Goal: Task Accomplishment & Management: Manage account settings

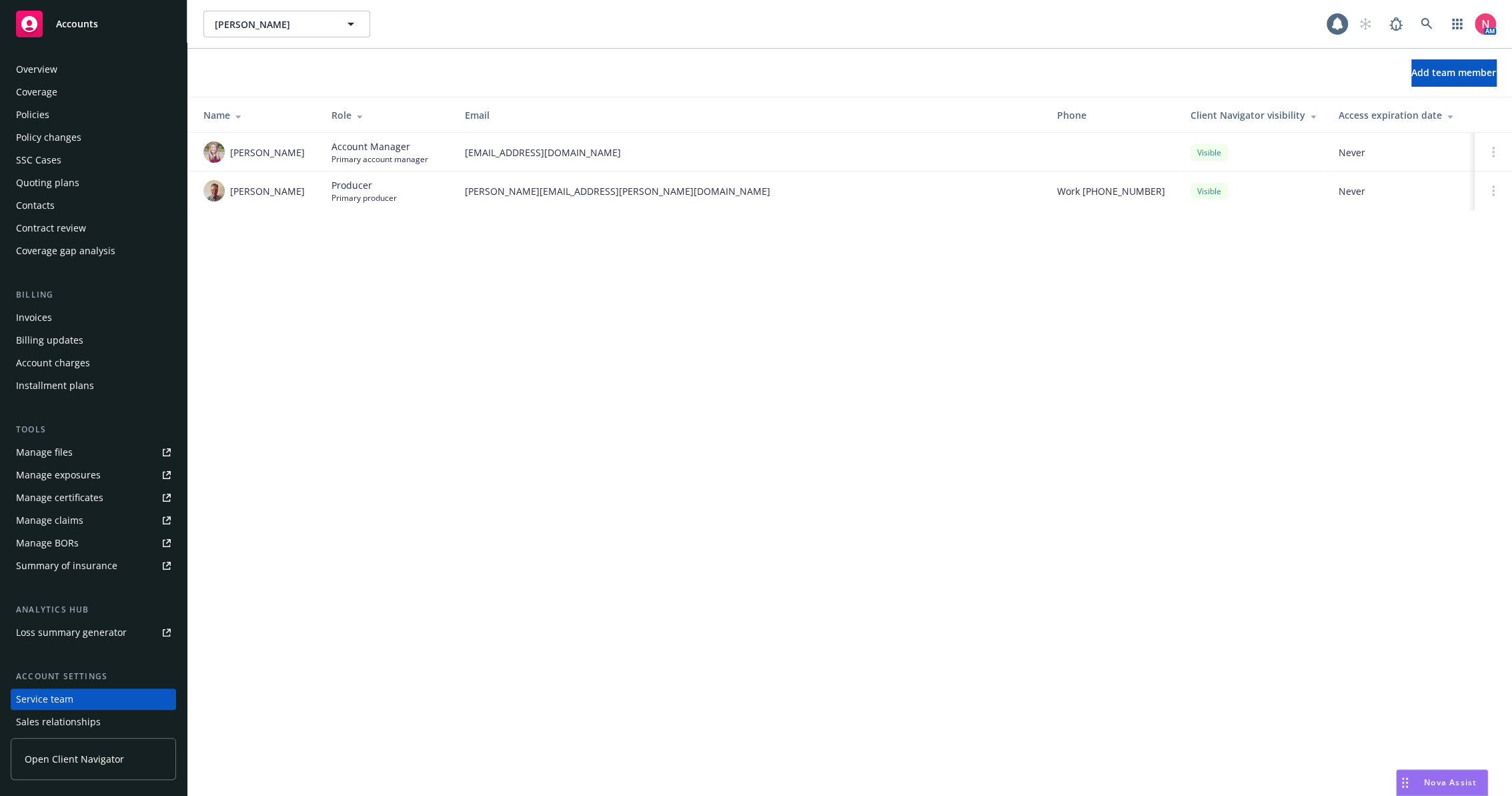
scroll to position [74, 0]
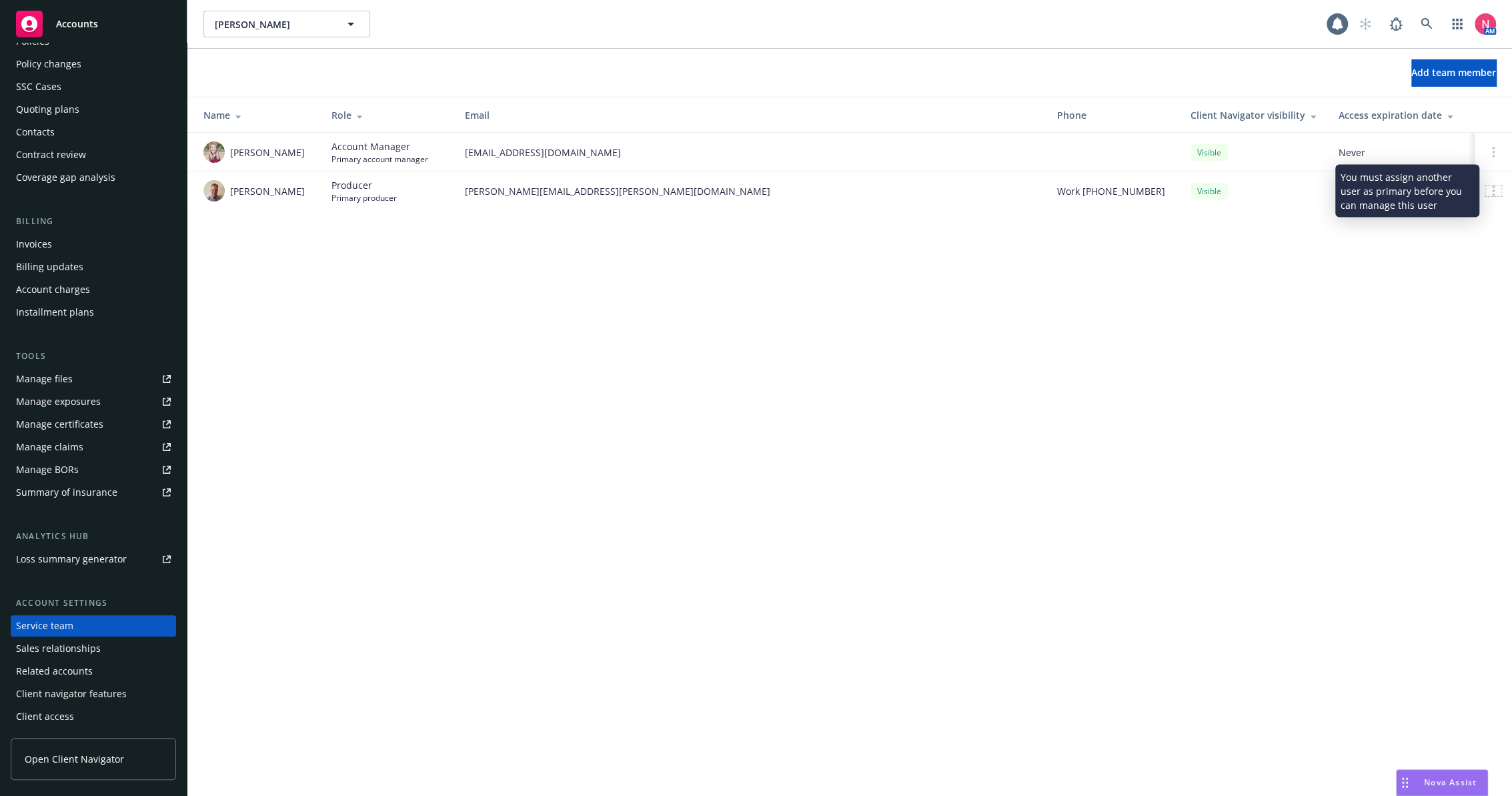
click at [1488, 190] on div at bounding box center [1493, 191] width 16 height 11
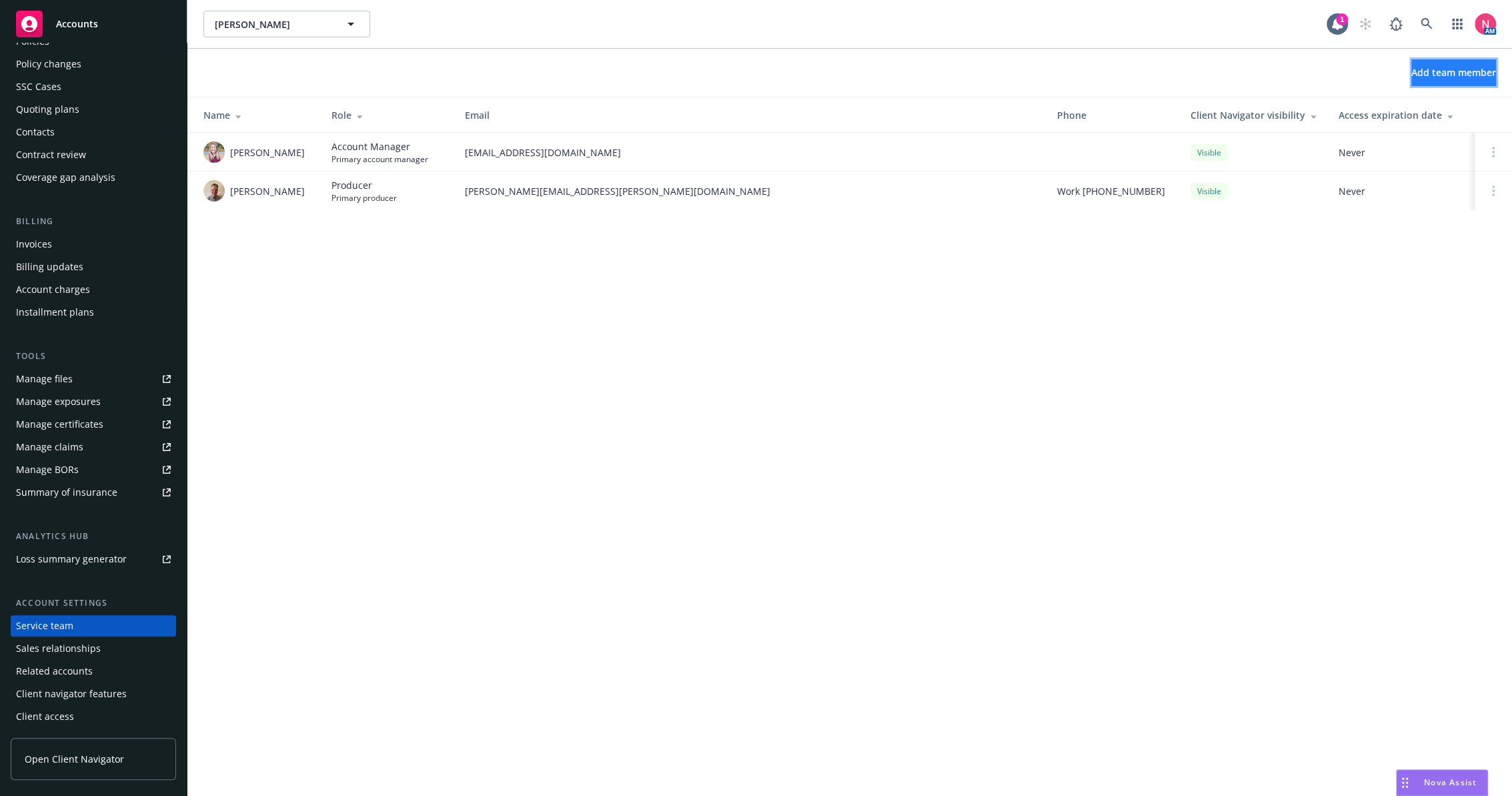
click at [1411, 80] on button "Add team member" at bounding box center [1453, 73] width 85 height 27
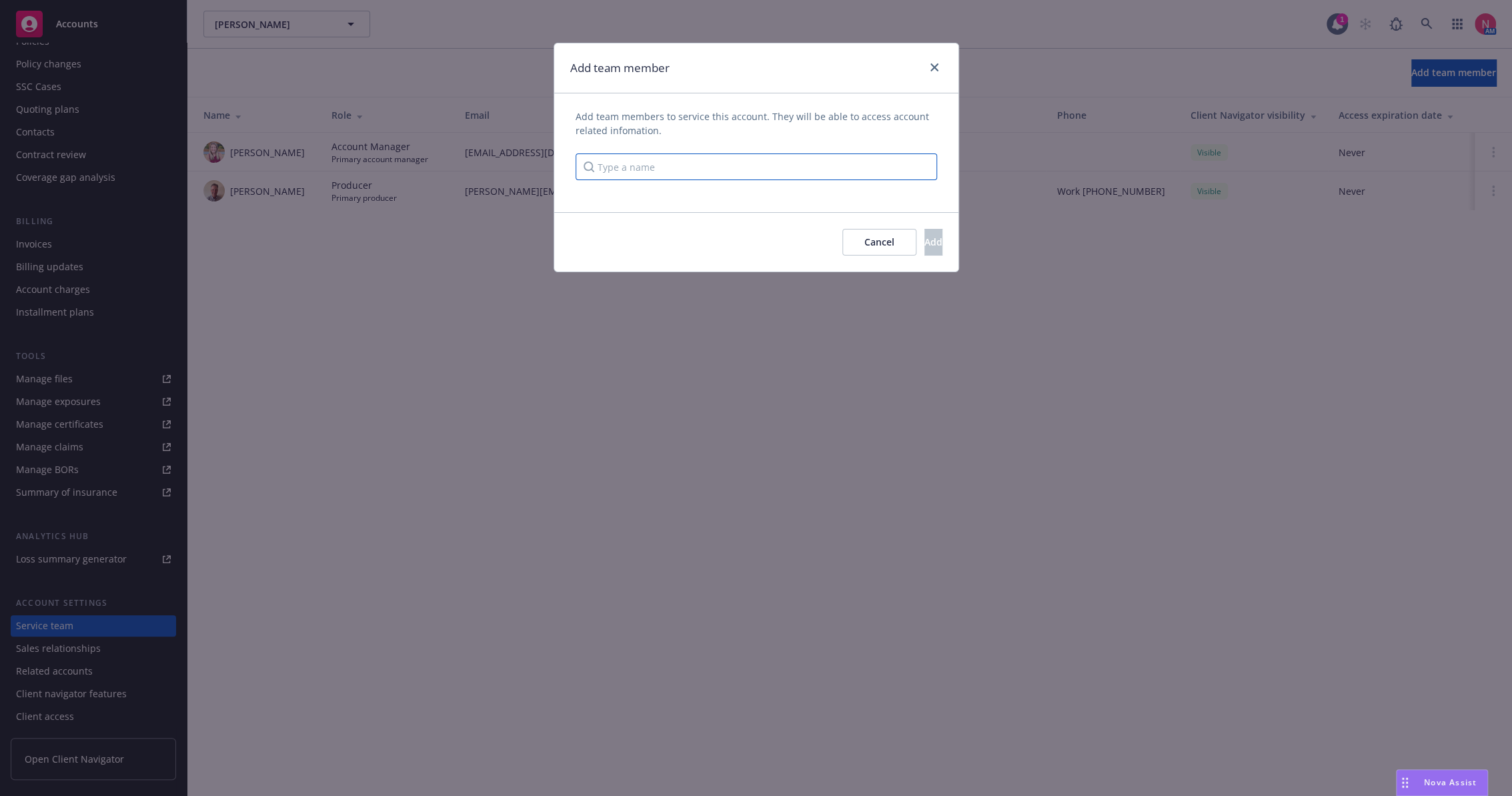
click at [803, 172] on input "Type a name" at bounding box center [756, 167] width 361 height 27
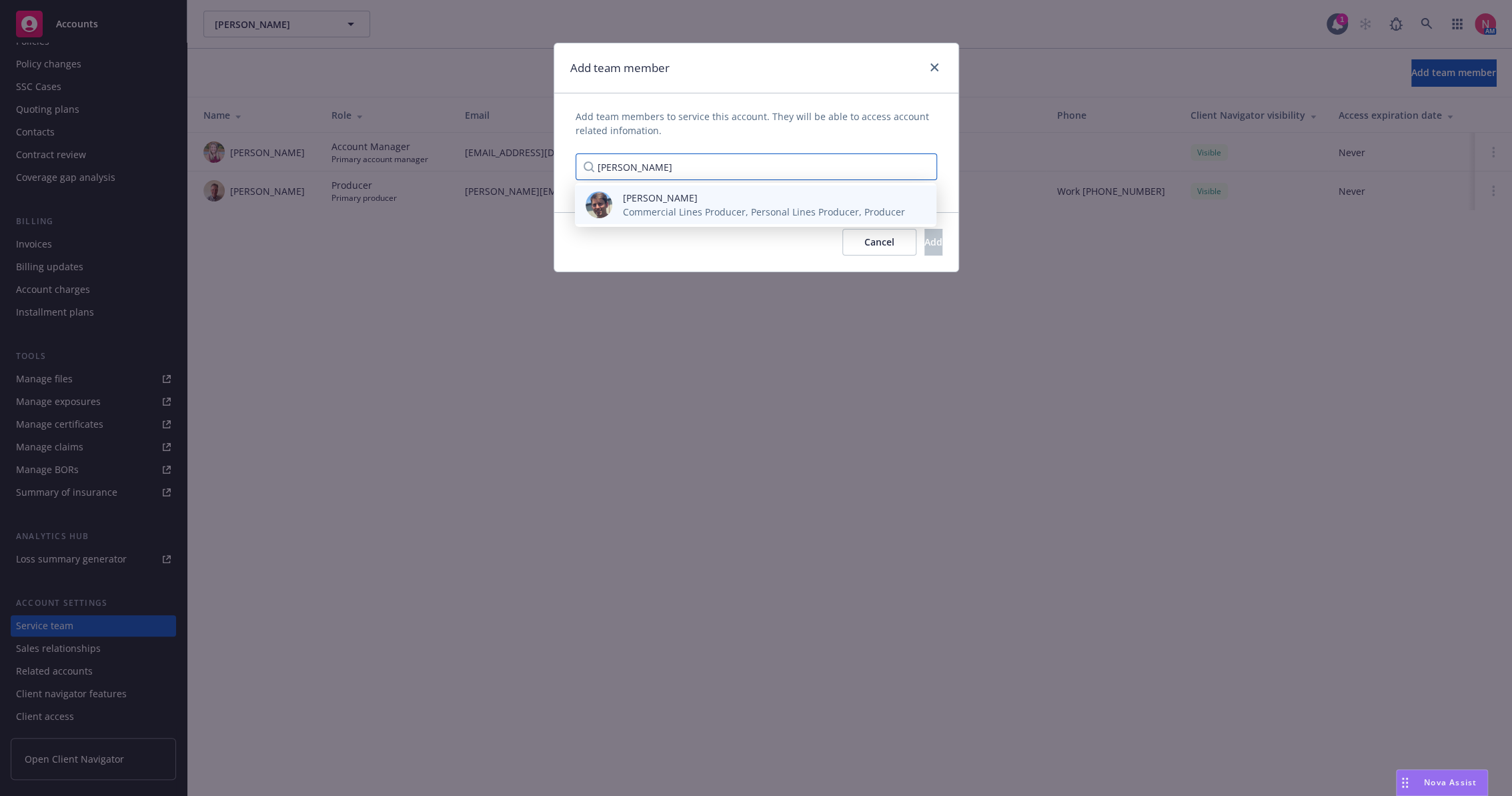
type input "[PERSON_NAME]"
click at [774, 200] on span "[PERSON_NAME]" at bounding box center [764, 198] width 282 height 14
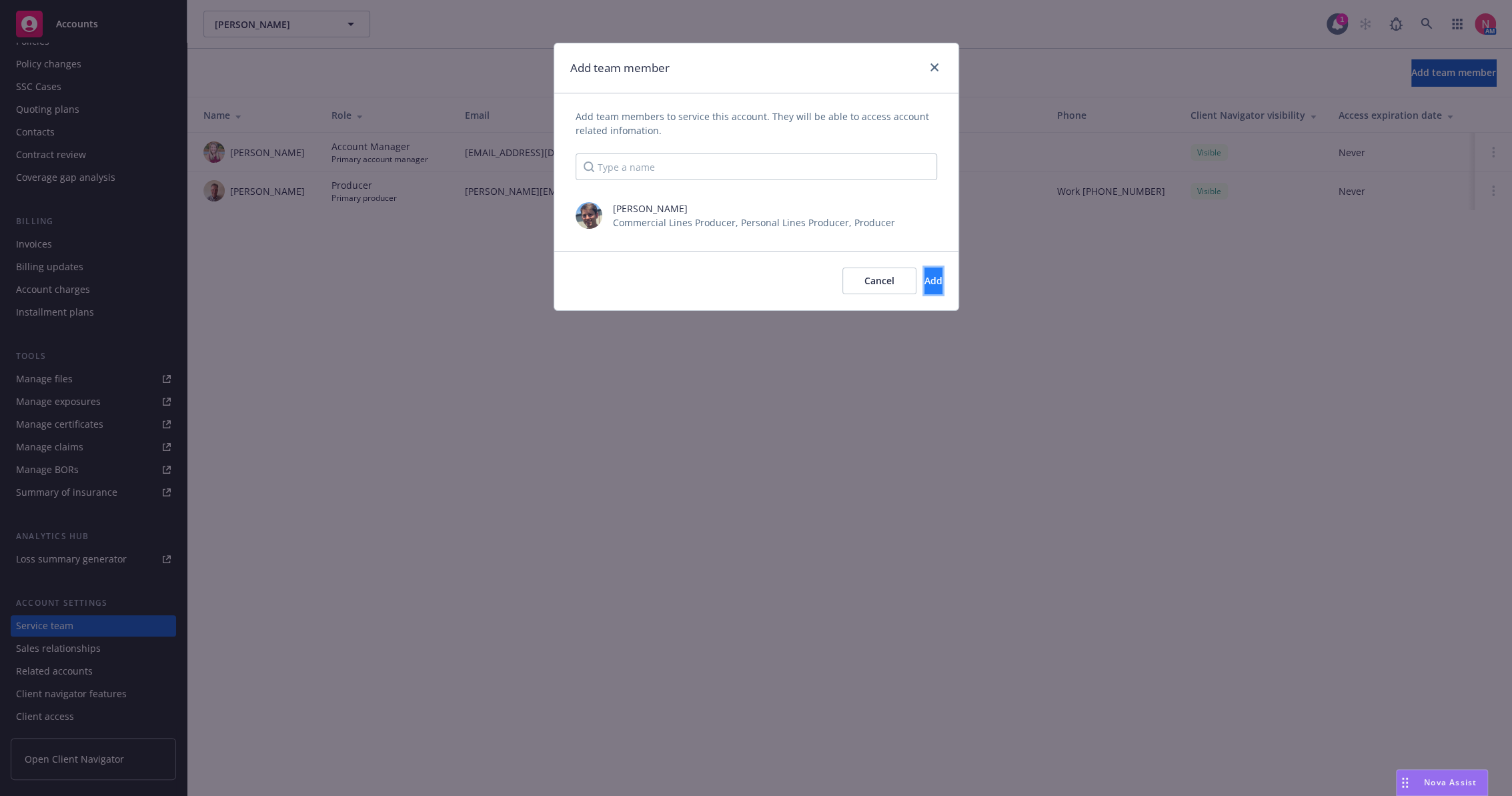
click at [932, 286] on button "Add" at bounding box center [933, 281] width 18 height 27
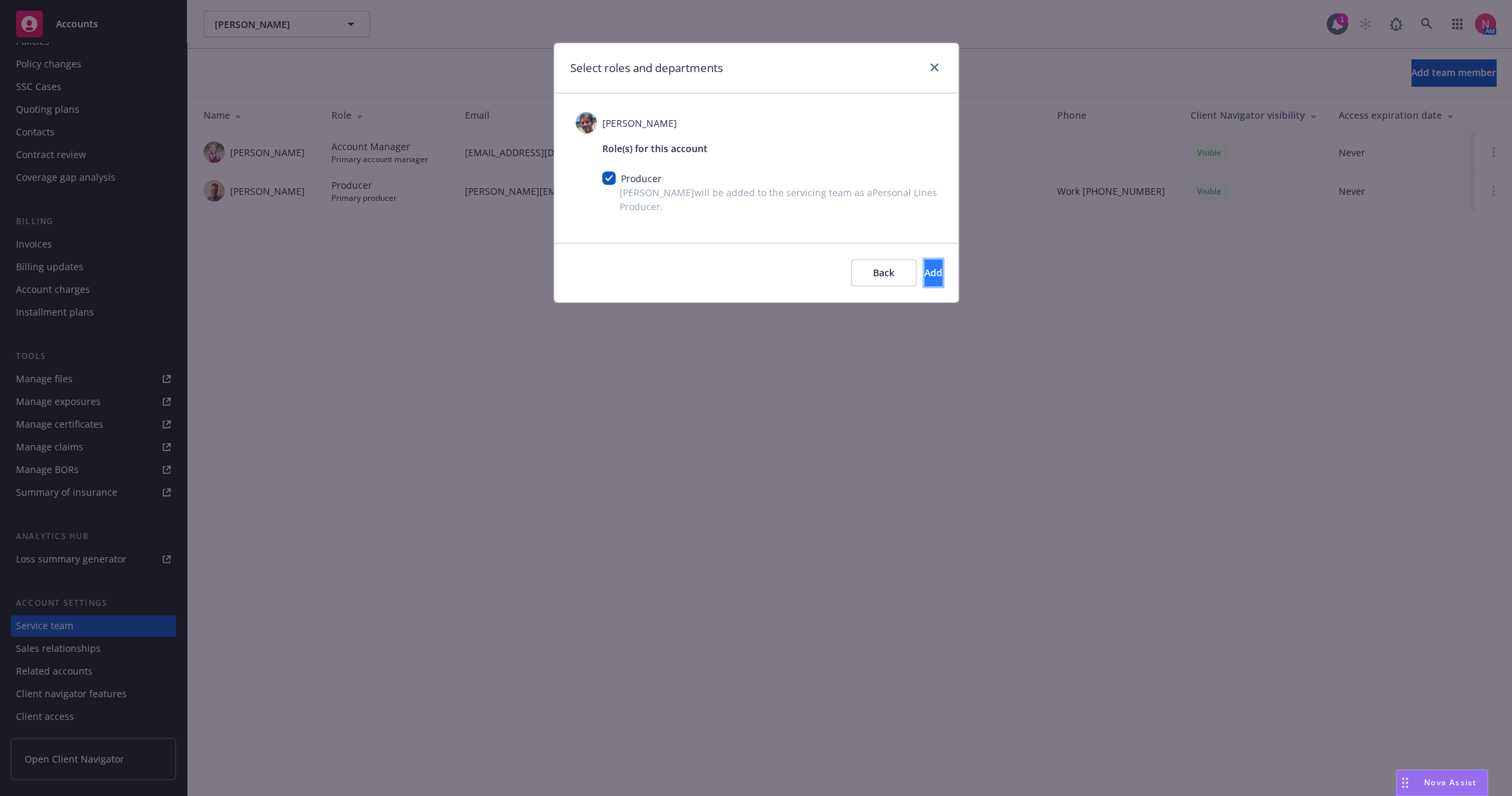
click at [924, 280] on button "Add" at bounding box center [933, 273] width 18 height 27
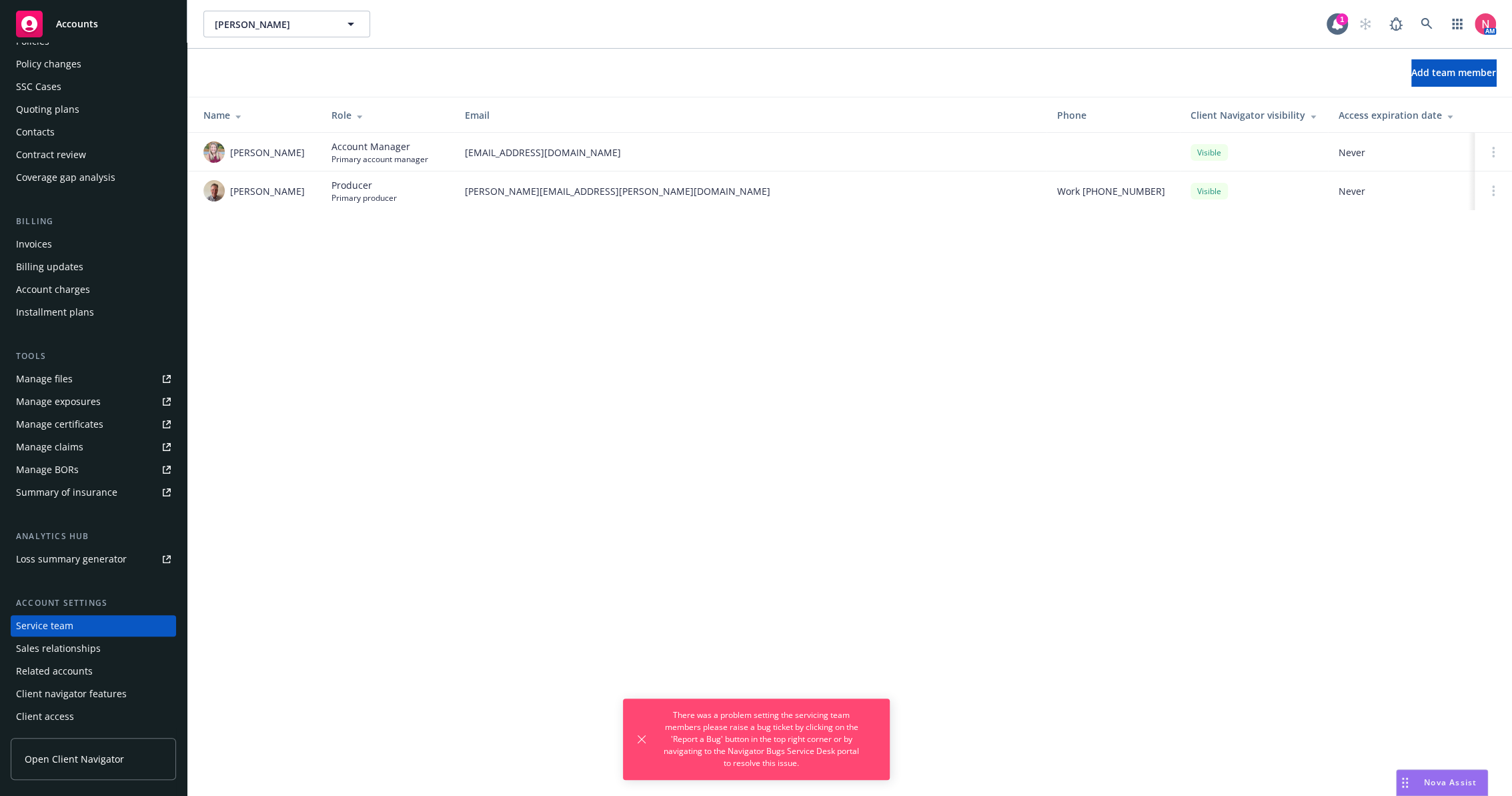
click at [1300, 294] on div "[PERSON_NAME] [PERSON_NAME] 1 AM Add team member Name Role Email Phone Client N…" at bounding box center [850, 398] width 1325 height 796
click at [872, 343] on div "[PERSON_NAME] [PERSON_NAME] 1 AM Add team member Name Role Email Phone Client N…" at bounding box center [850, 398] width 1325 height 796
click at [1494, 150] on div at bounding box center [1493, 152] width 16 height 11
click at [1492, 150] on icon at bounding box center [1492, 152] width 2 height 11
click at [1247, 324] on div "[PERSON_NAME] [PERSON_NAME] 1 AM Add team member Name Role Email Phone Client N…" at bounding box center [850, 398] width 1325 height 796
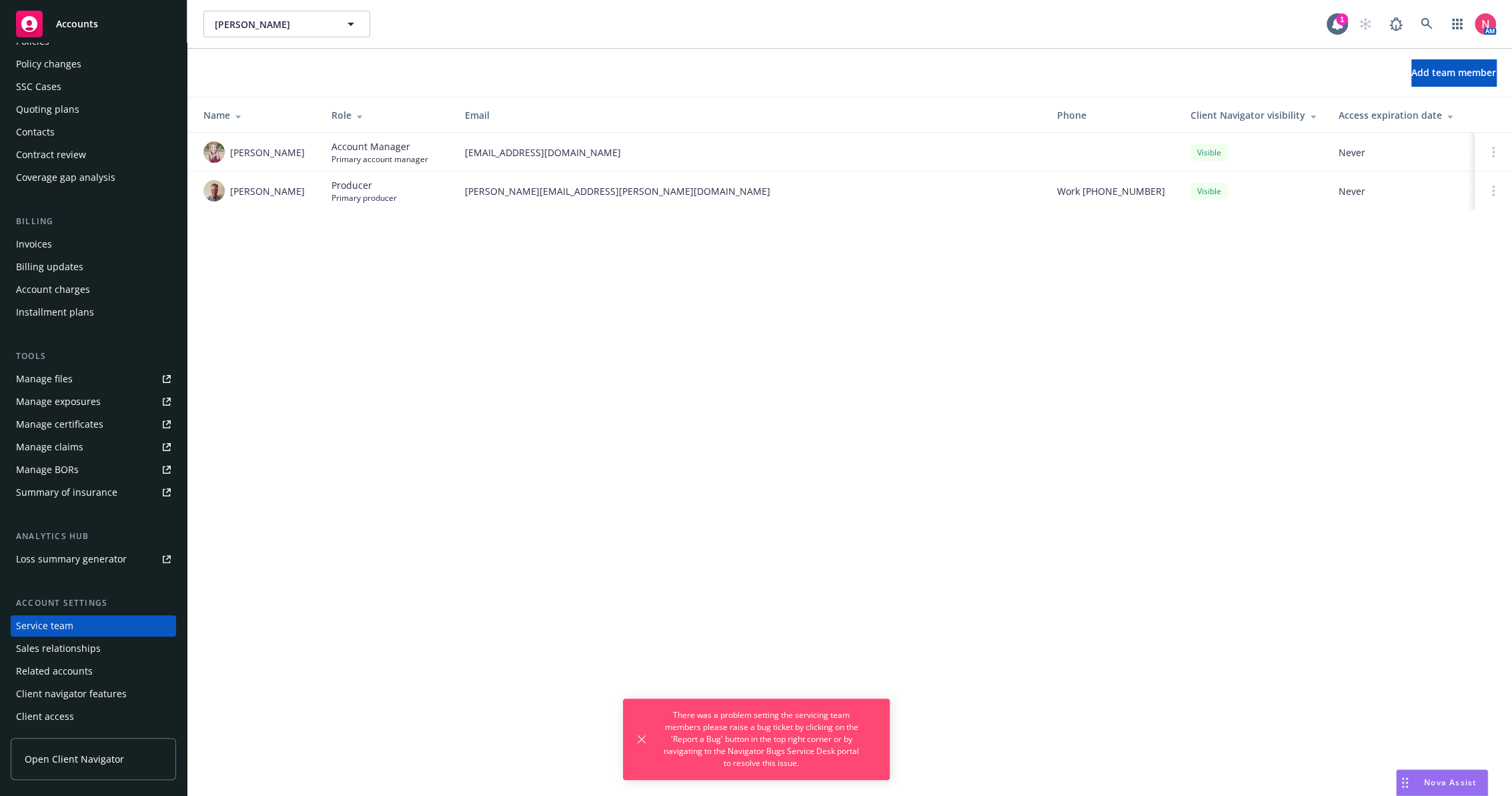
click at [383, 194] on span "Primary producer" at bounding box center [364, 198] width 65 height 11
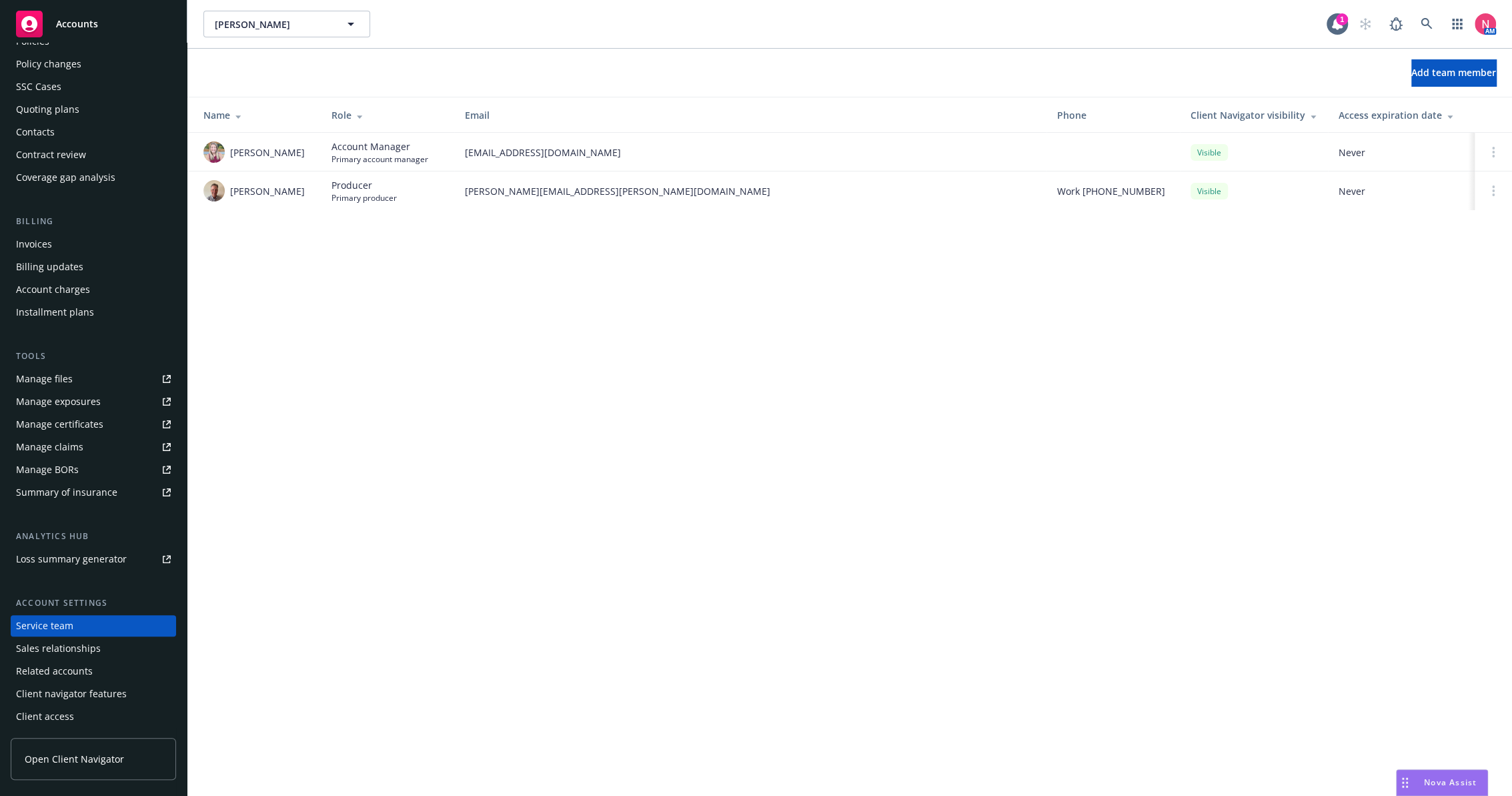
click at [260, 192] on span "[PERSON_NAME]" at bounding box center [267, 191] width 74 height 14
click at [427, 277] on div "[PERSON_NAME] [PERSON_NAME] 1 AM Add team member Name Role Email Phone Client N…" at bounding box center [850, 398] width 1325 height 796
click at [427, 296] on div "[PERSON_NAME] [PERSON_NAME] 1 AM Add team member Name Role Email Phone Client N…" at bounding box center [850, 398] width 1325 height 796
click at [427, 310] on div "[PERSON_NAME] [PERSON_NAME] 1 AM Add team member Name Role Email Phone Client N…" at bounding box center [850, 398] width 1325 height 796
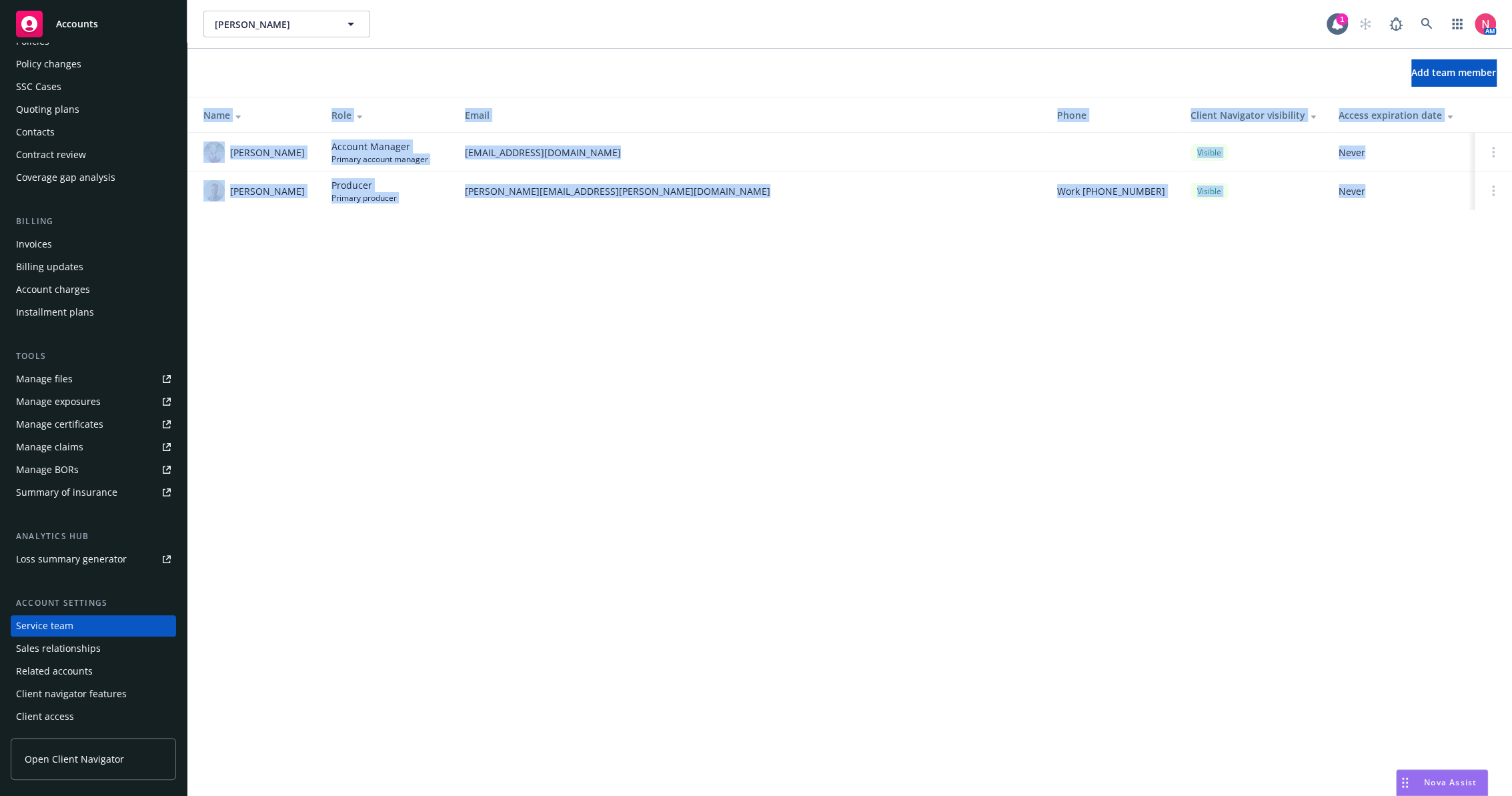
click at [427, 310] on div "[PERSON_NAME] [PERSON_NAME] 1 AM Add team member Name Role Email Phone Client N…" at bounding box center [850, 398] width 1325 height 796
drag, startPoint x: 427, startPoint y: 310, endPoint x: 903, endPoint y: 507, distance: 515.2
click at [903, 507] on div "[PERSON_NAME] [PERSON_NAME] 1 AM Add team member Name Role Email Phone Client N…" at bounding box center [850, 398] width 1325 height 796
click at [671, 445] on div "[PERSON_NAME] [PERSON_NAME] 1 AM Add team member Name Role Email Phone Client N…" at bounding box center [850, 398] width 1325 height 796
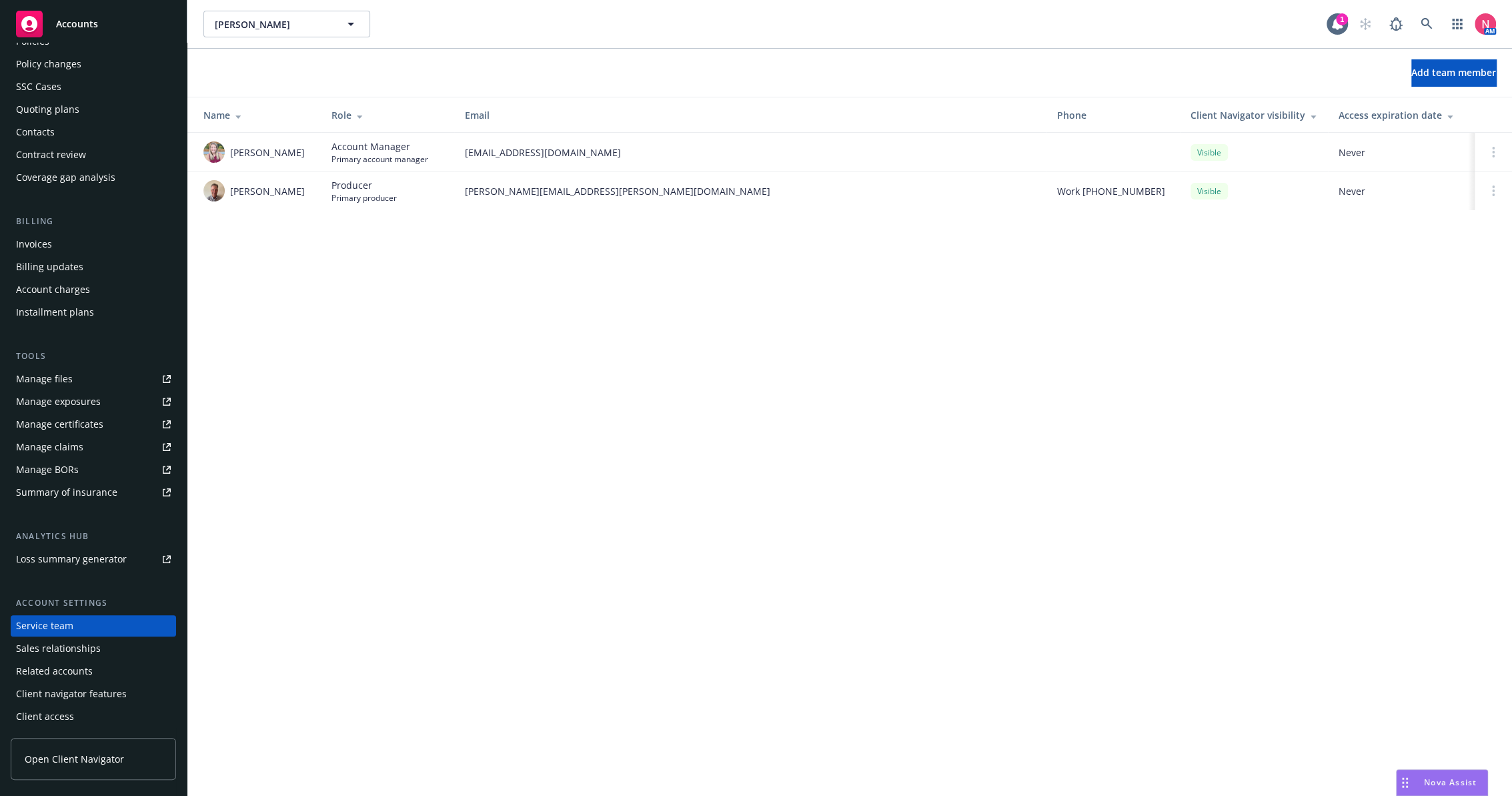
scroll to position [0, 0]
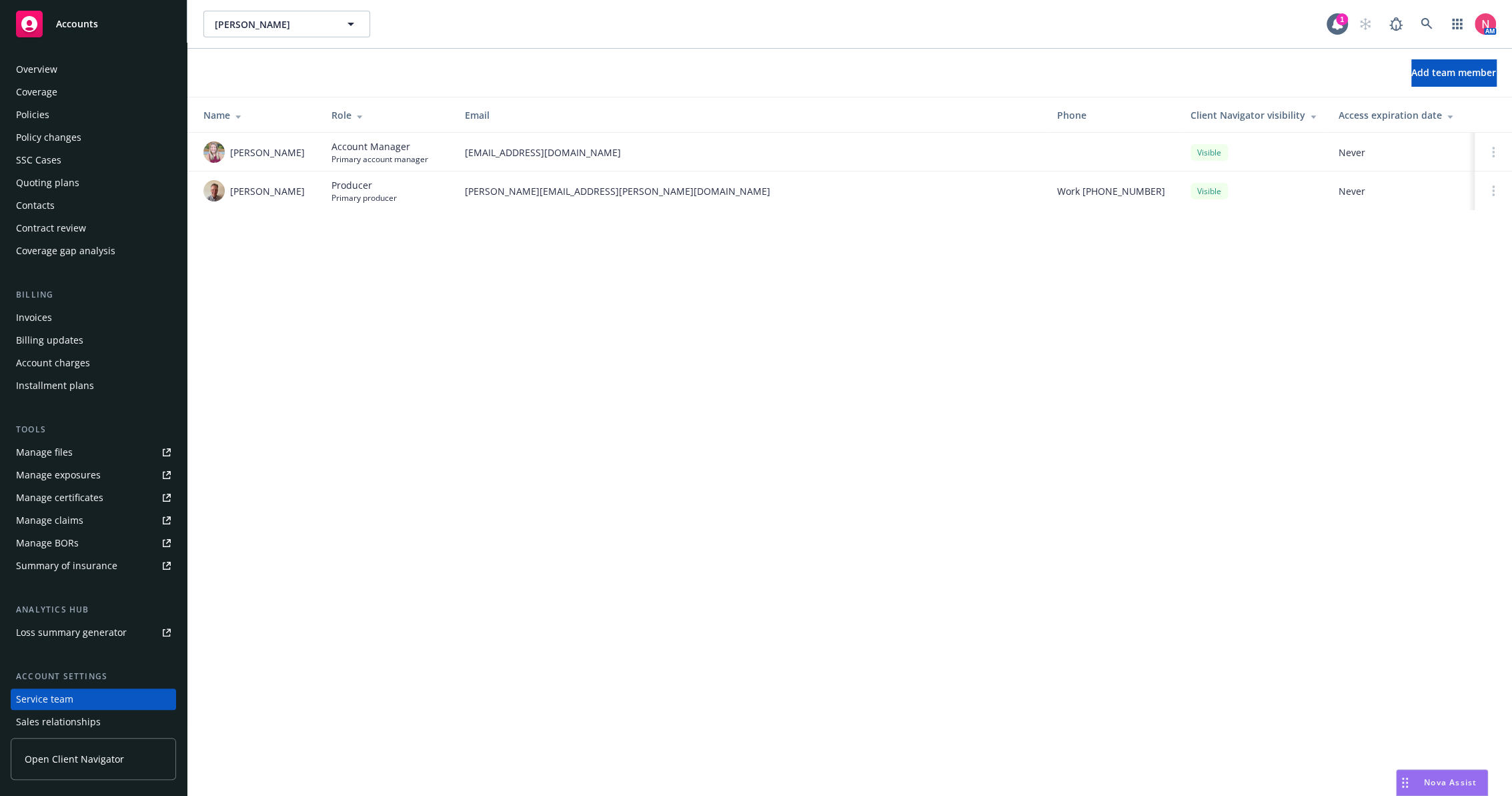
click at [103, 61] on div "Overview" at bounding box center [92, 69] width 154 height 21
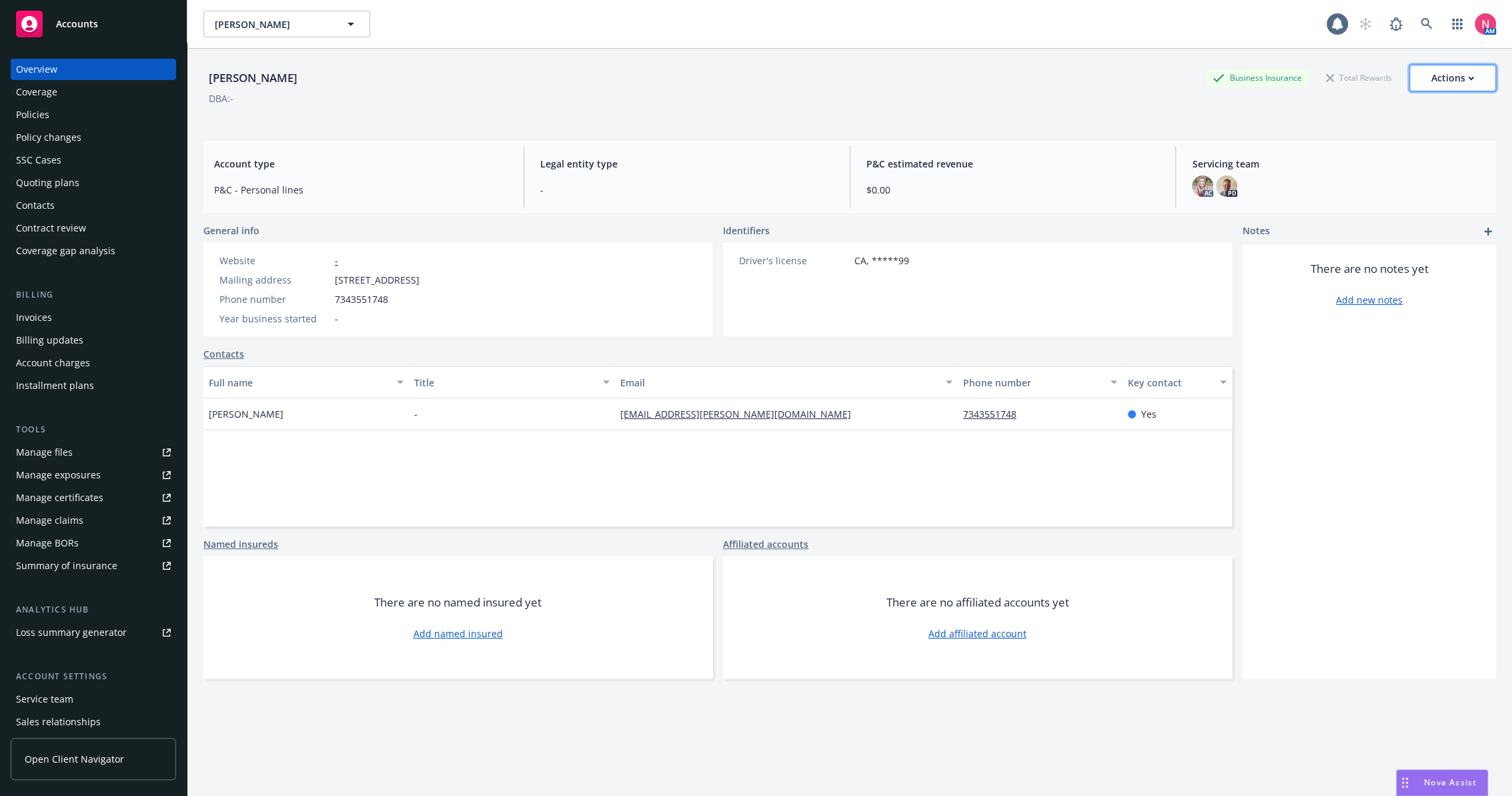
click at [1456, 87] on div "Actions" at bounding box center [1452, 78] width 42 height 25
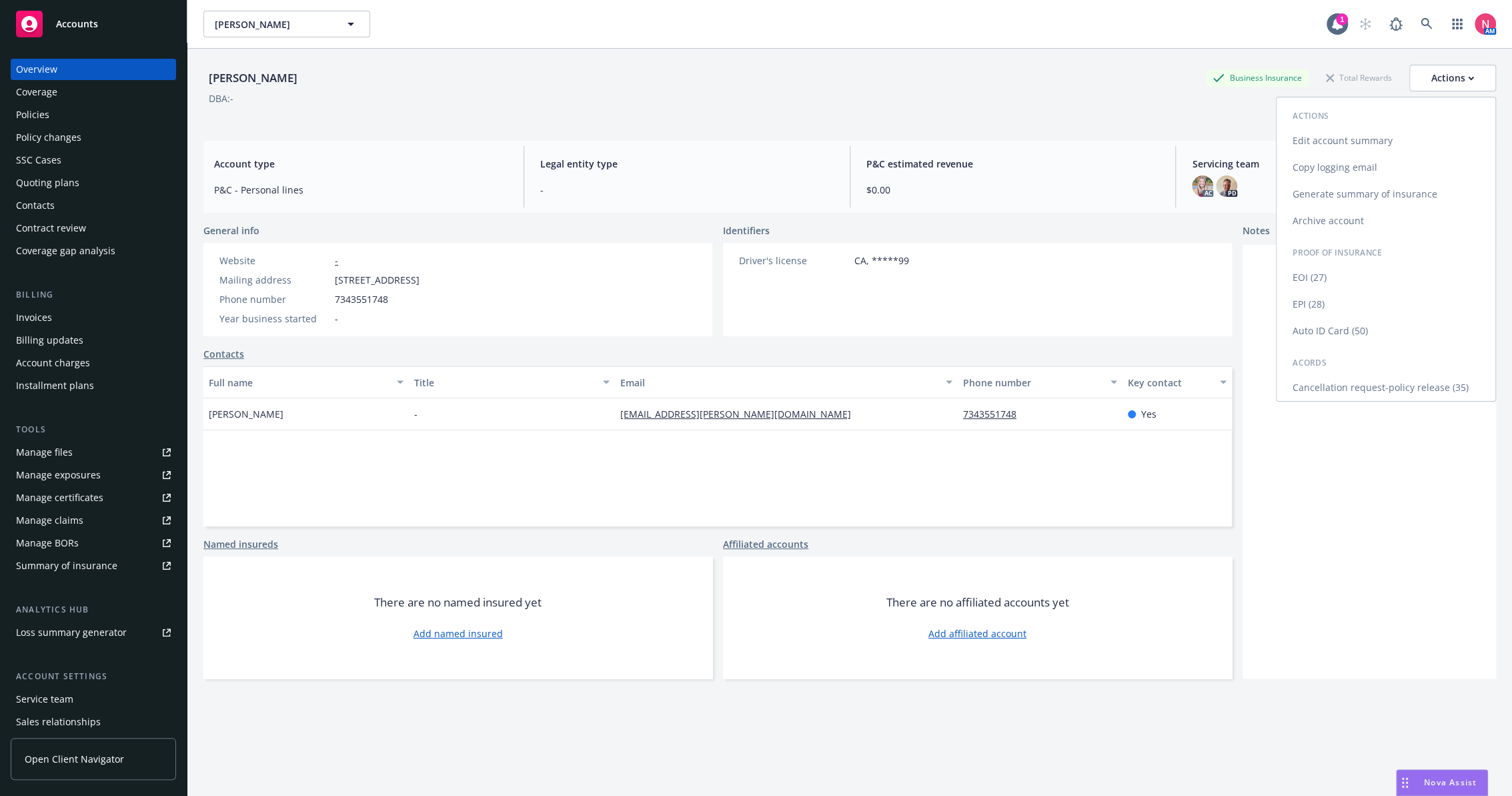
click at [1382, 145] on link "Edit account summary" at bounding box center [1385, 141] width 219 height 27
select select "US"
select select "DRIVERS_LICENSE"
select select "CA"
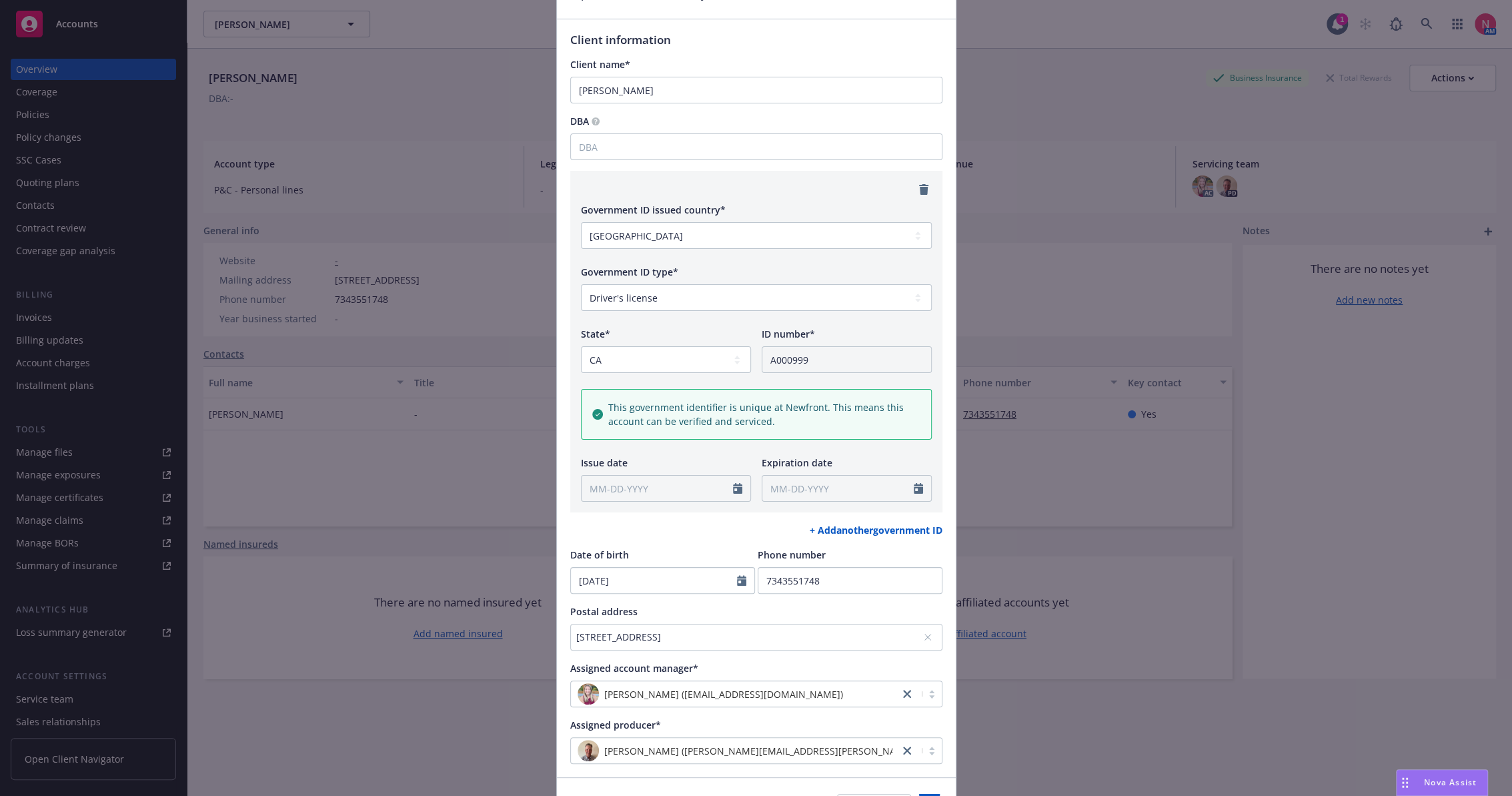
scroll to position [158, 0]
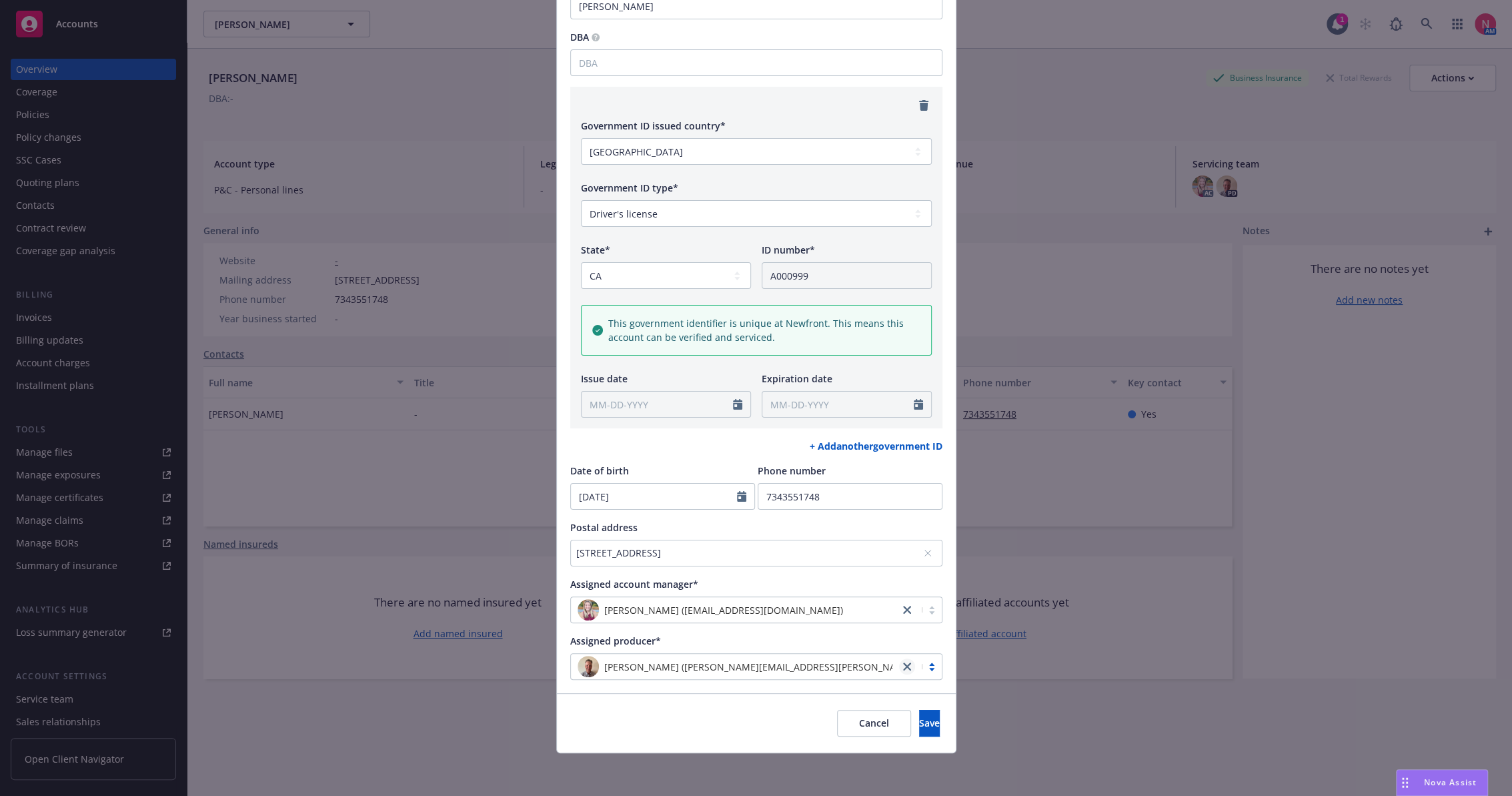
click at [903, 664] on icon "close" at bounding box center [907, 667] width 8 height 8
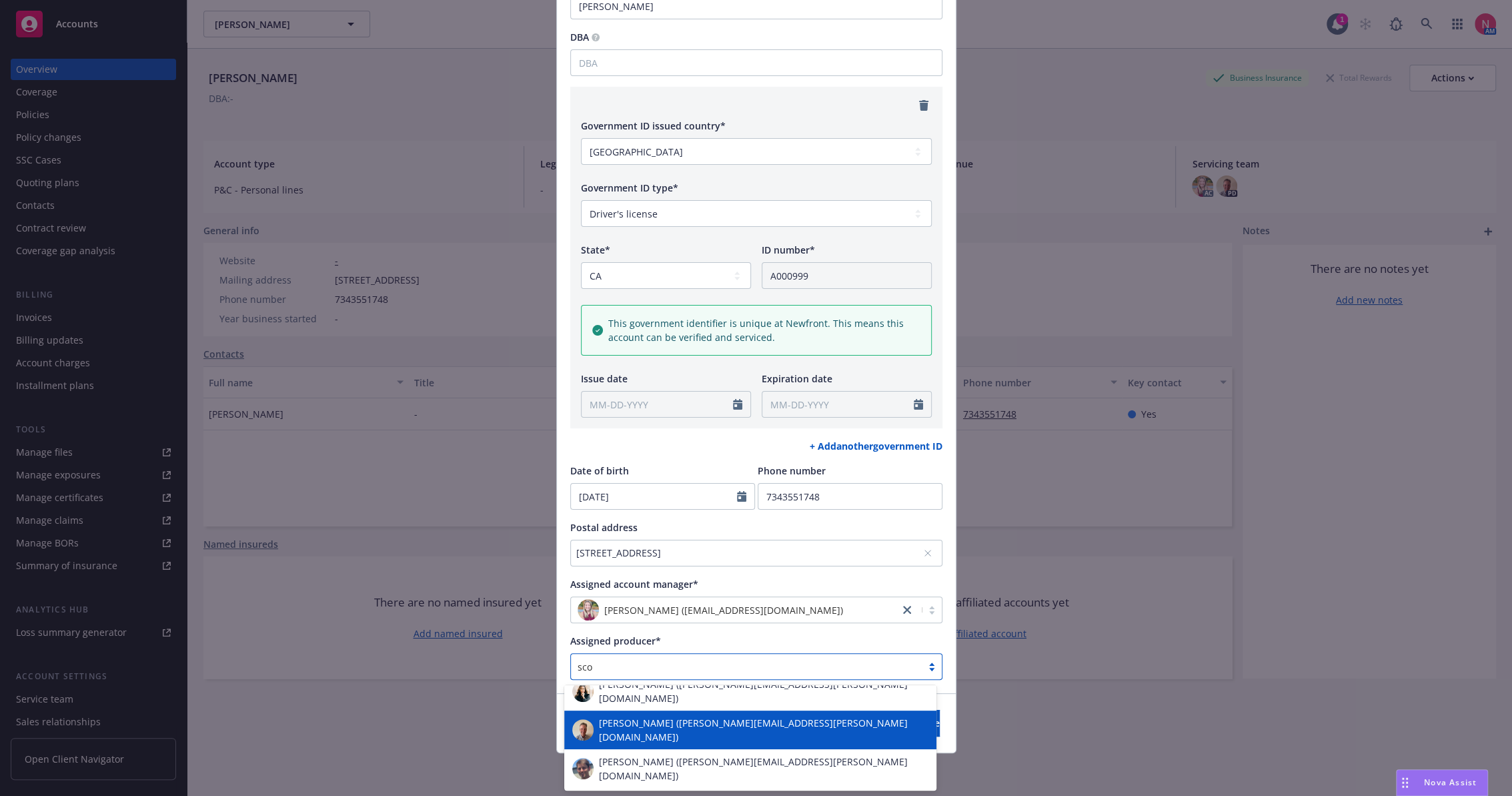
scroll to position [0, 0]
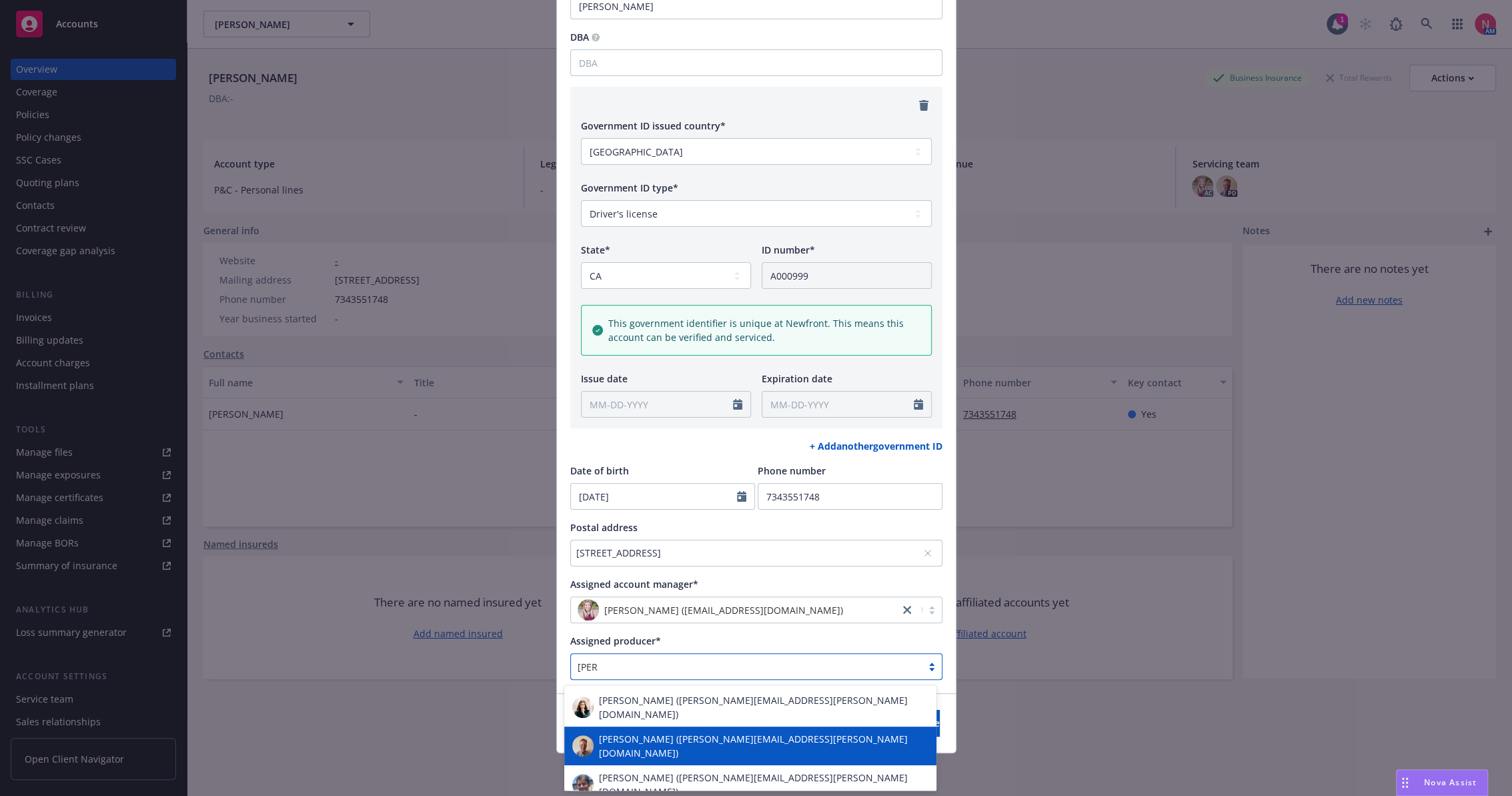
type input "[PERSON_NAME]"
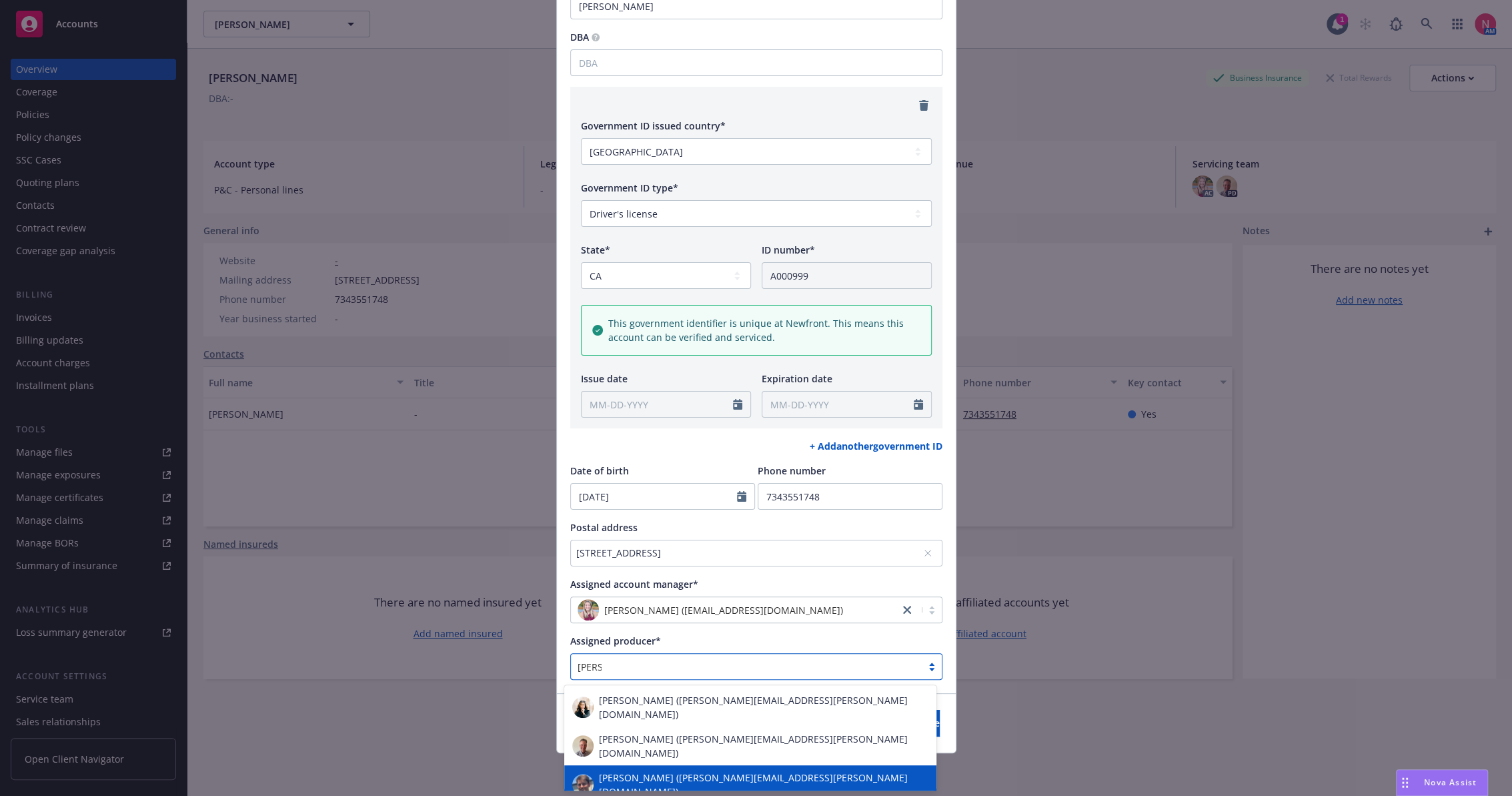
click at [647, 771] on div "[PERSON_NAME] ([PERSON_NAME][EMAIL_ADDRESS][PERSON_NAME][DOMAIN_NAME])" at bounding box center [750, 785] width 356 height 28
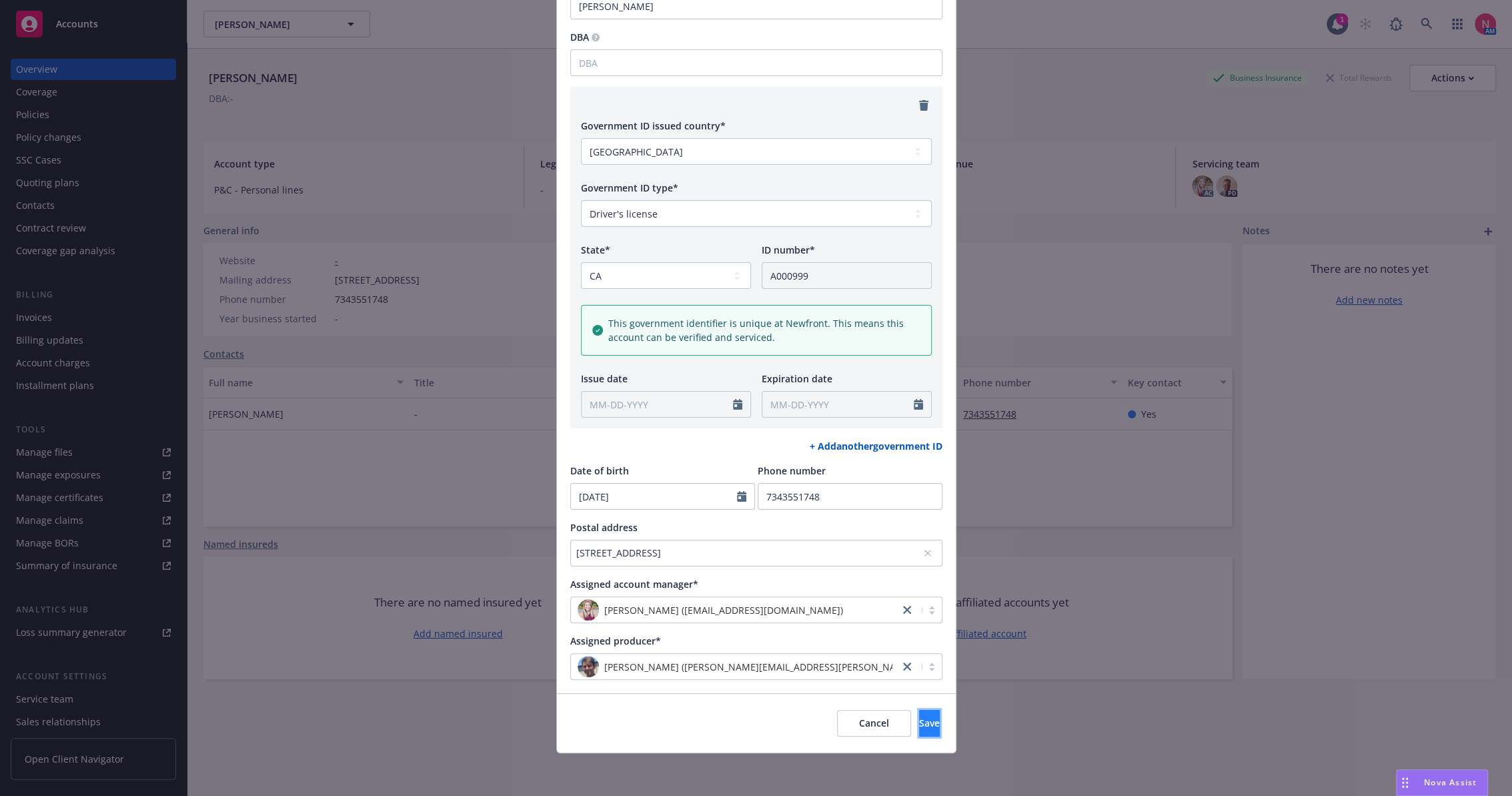
click at [919, 725] on span "Save" at bounding box center [929, 723] width 20 height 13
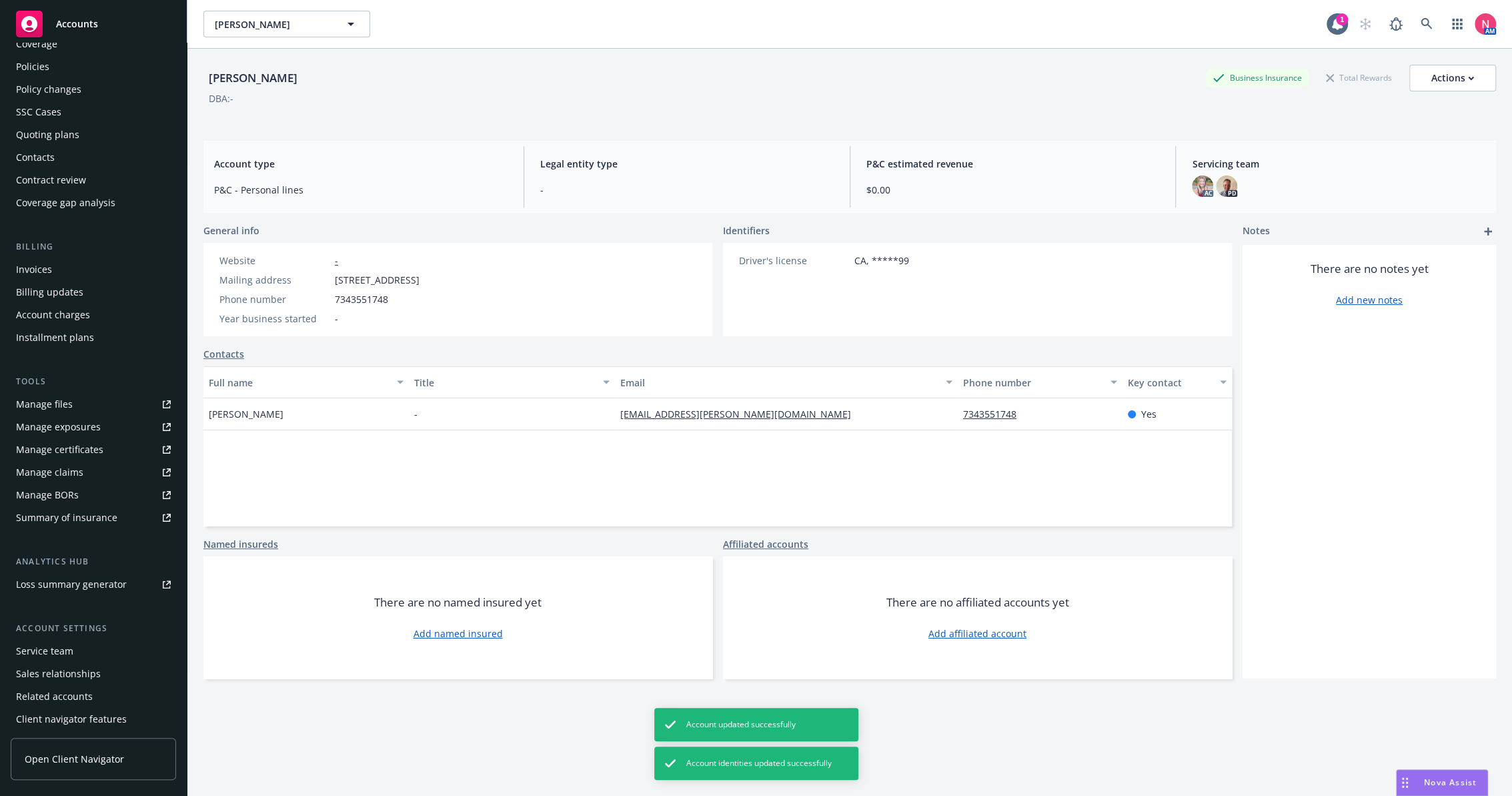
scroll to position [74, 0]
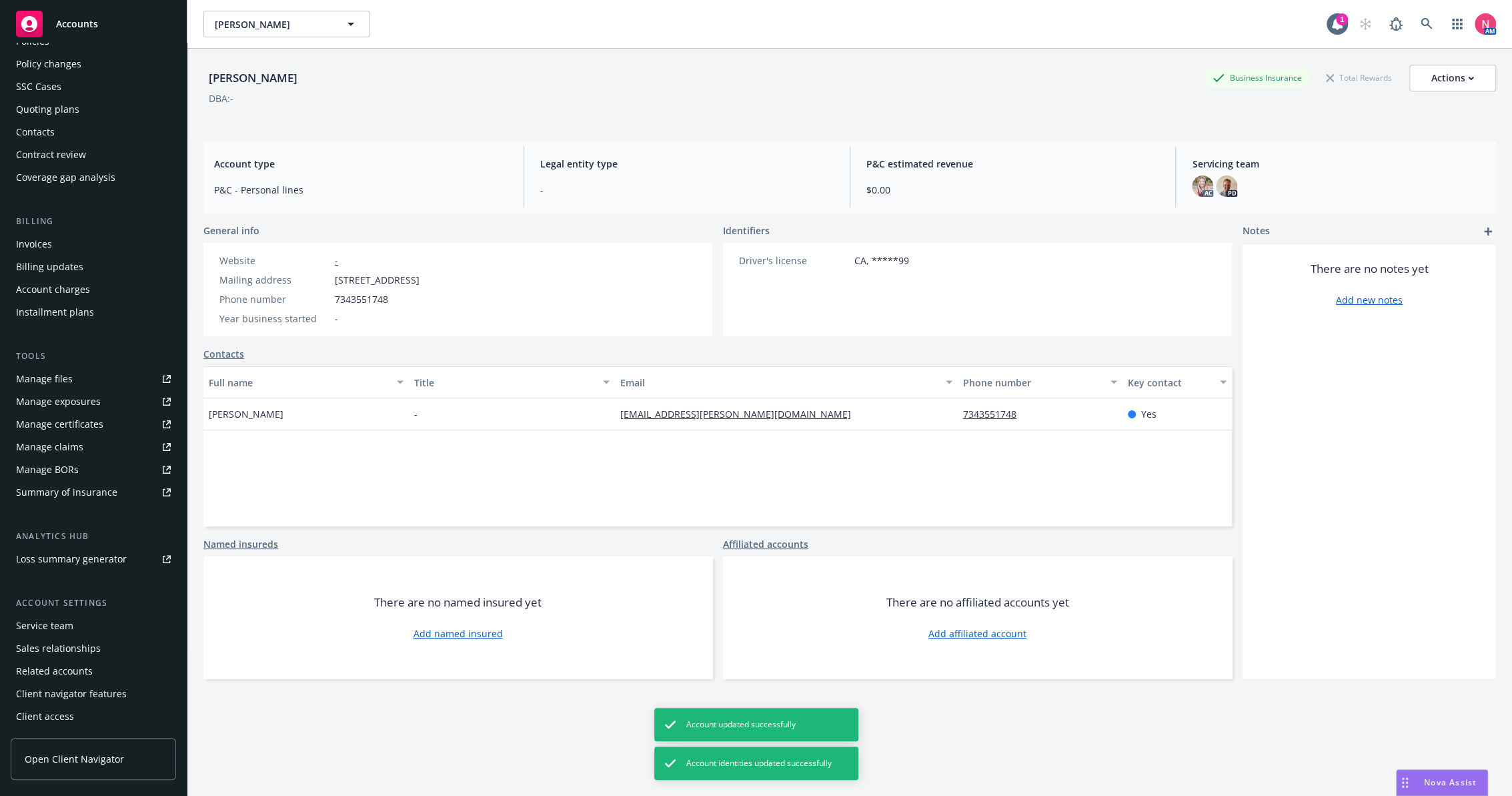
click at [85, 631] on div "Service team" at bounding box center [92, 625] width 154 height 21
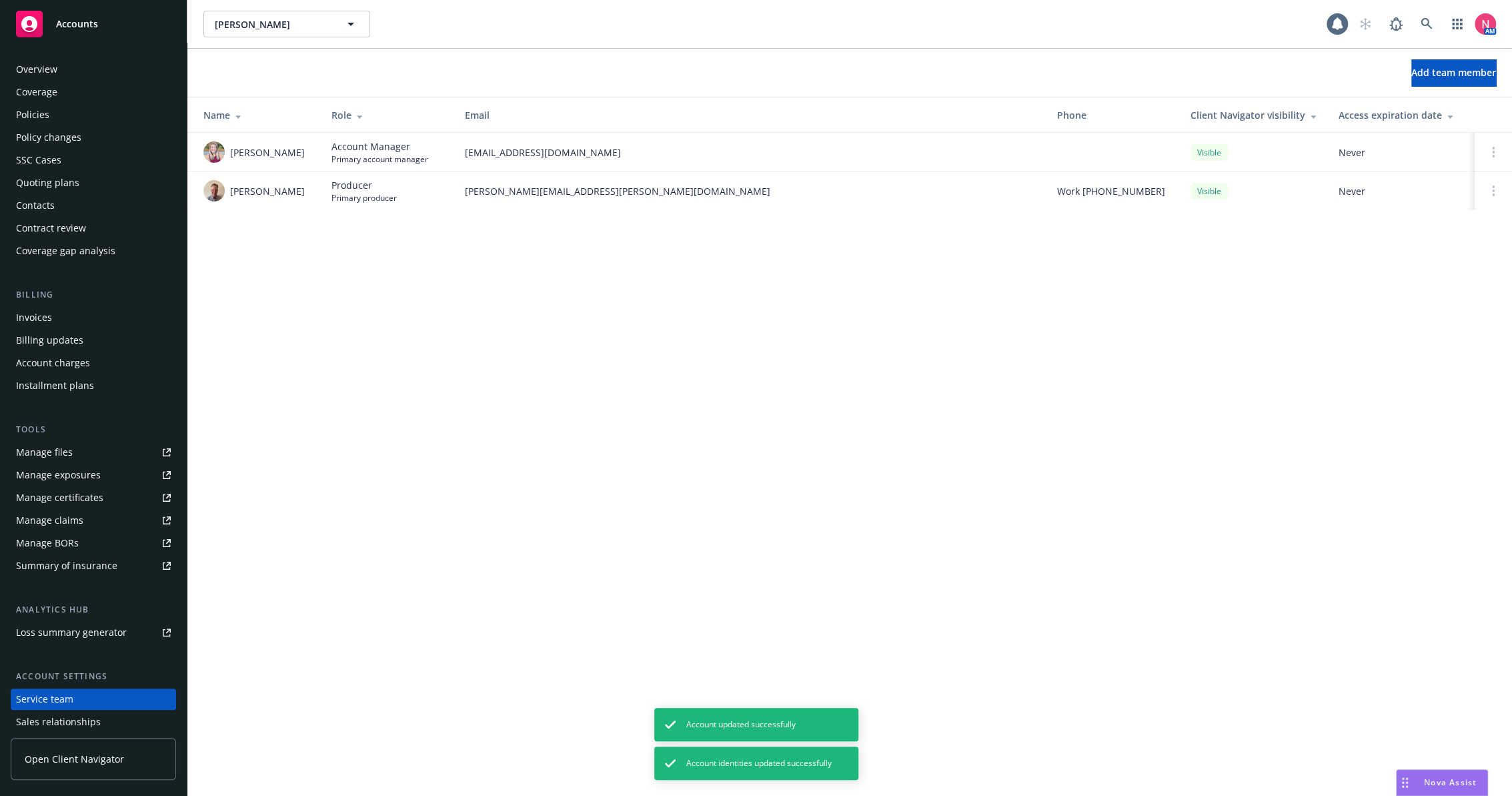
scroll to position [74, 0]
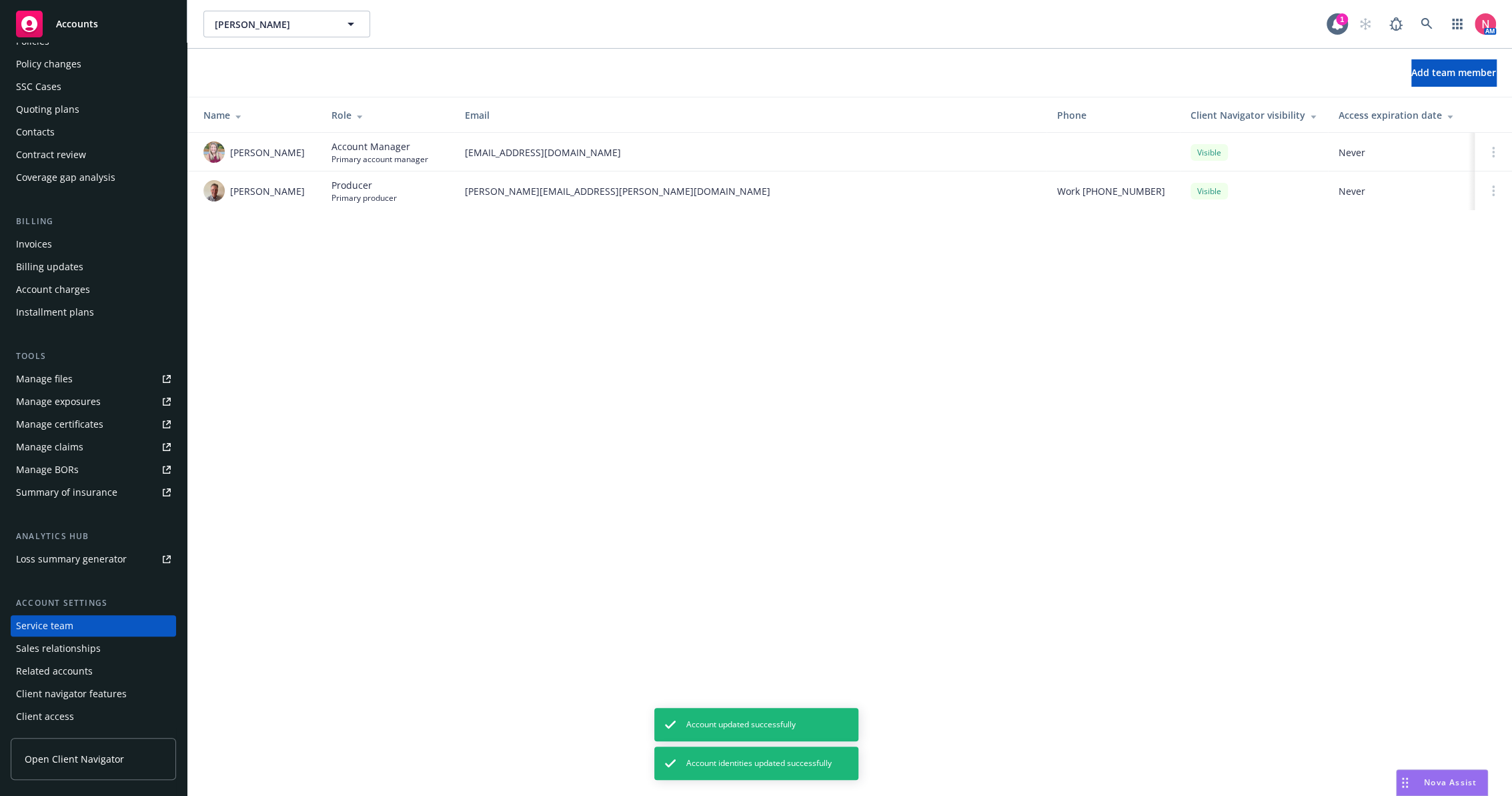
click at [1031, 393] on div "[PERSON_NAME] [PERSON_NAME] 1 AM Add team member Name Role Email Phone Client N…" at bounding box center [850, 398] width 1325 height 796
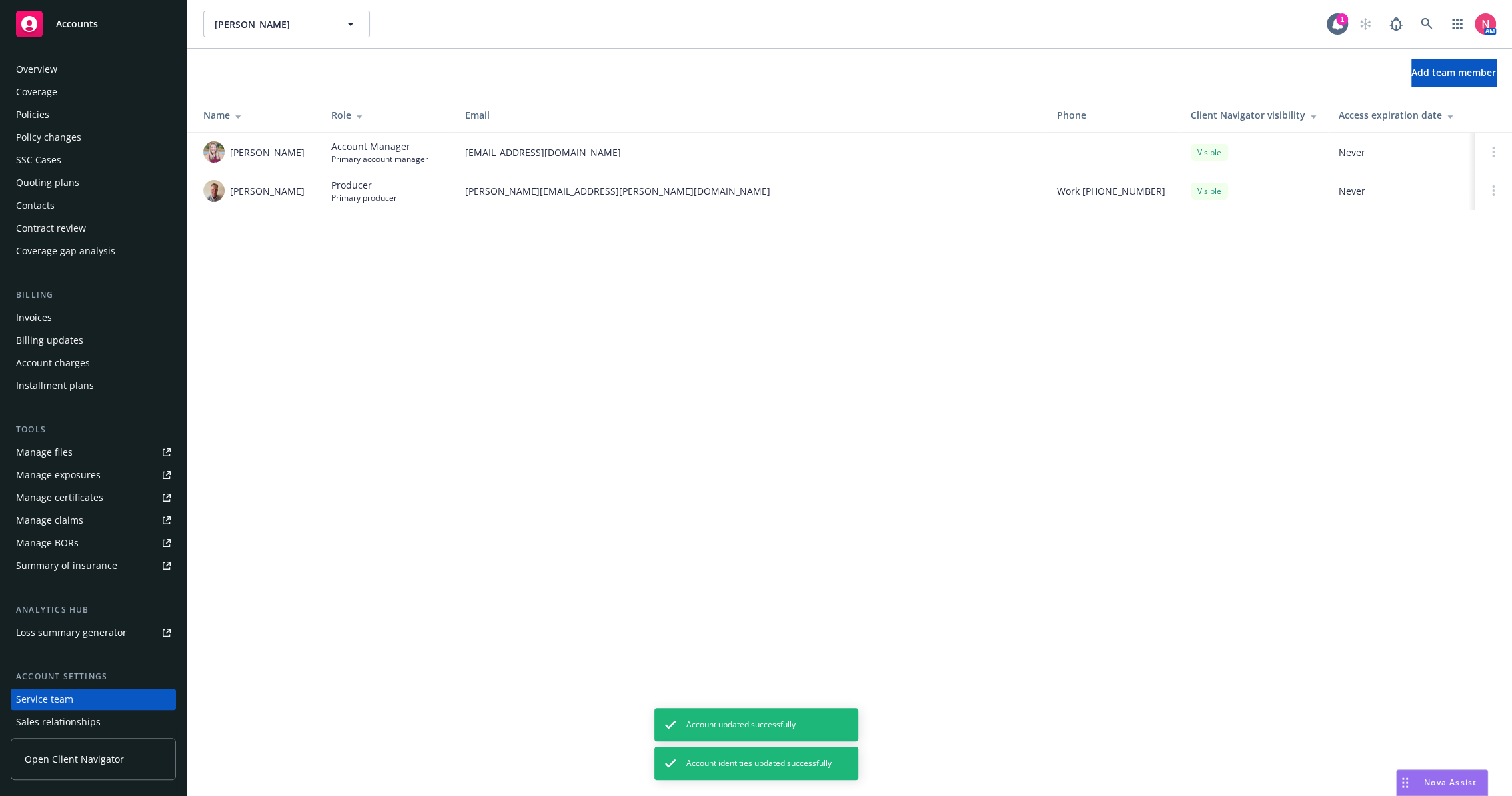
click at [74, 69] on div "Overview" at bounding box center [92, 69] width 154 height 21
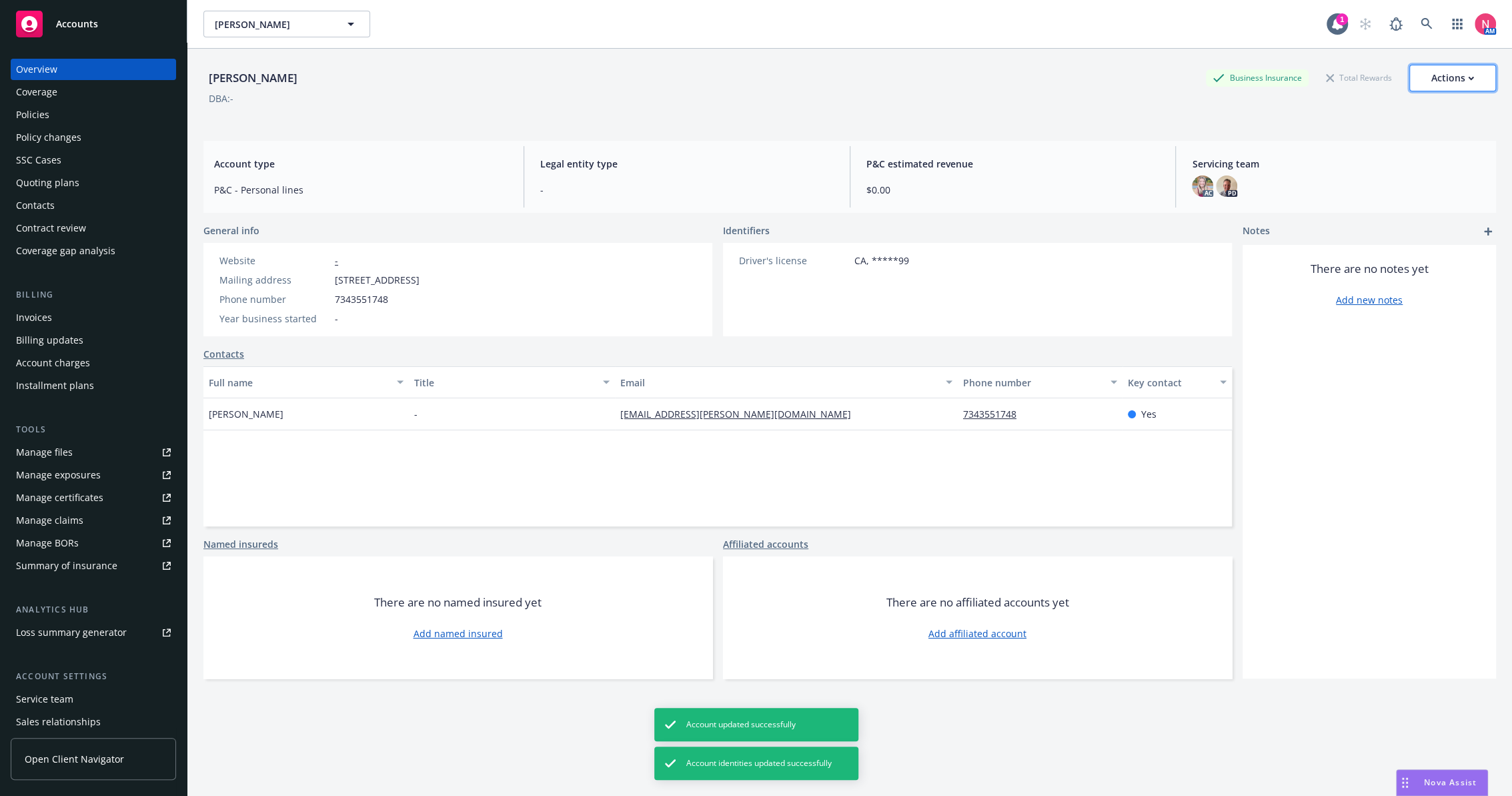
click at [1459, 80] on div "Actions" at bounding box center [1452, 78] width 42 height 25
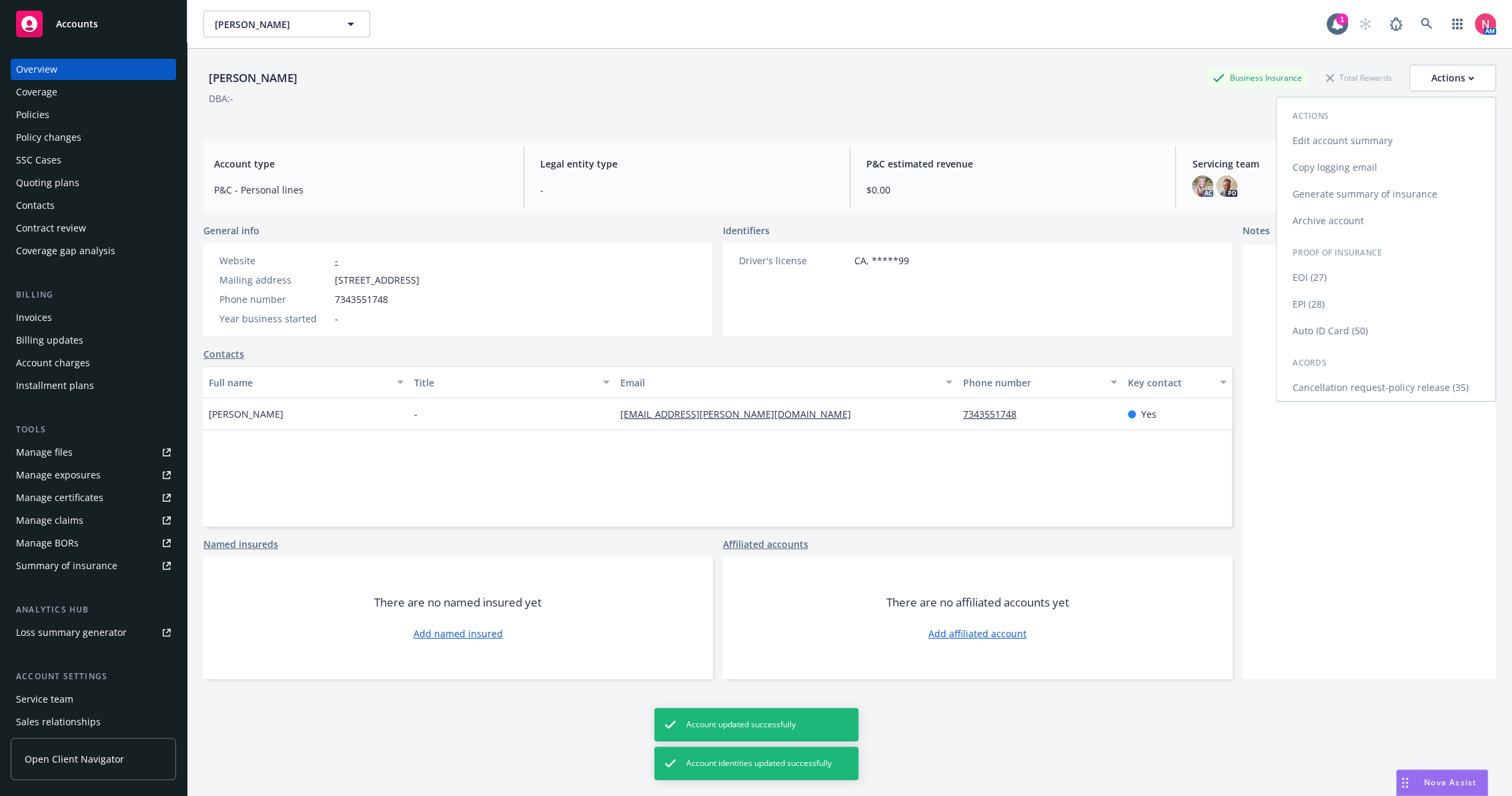
click at [1379, 136] on link "Edit account summary" at bounding box center [1385, 141] width 219 height 27
select select "US"
select select "DRIVERS_LICENSE"
select select "CA"
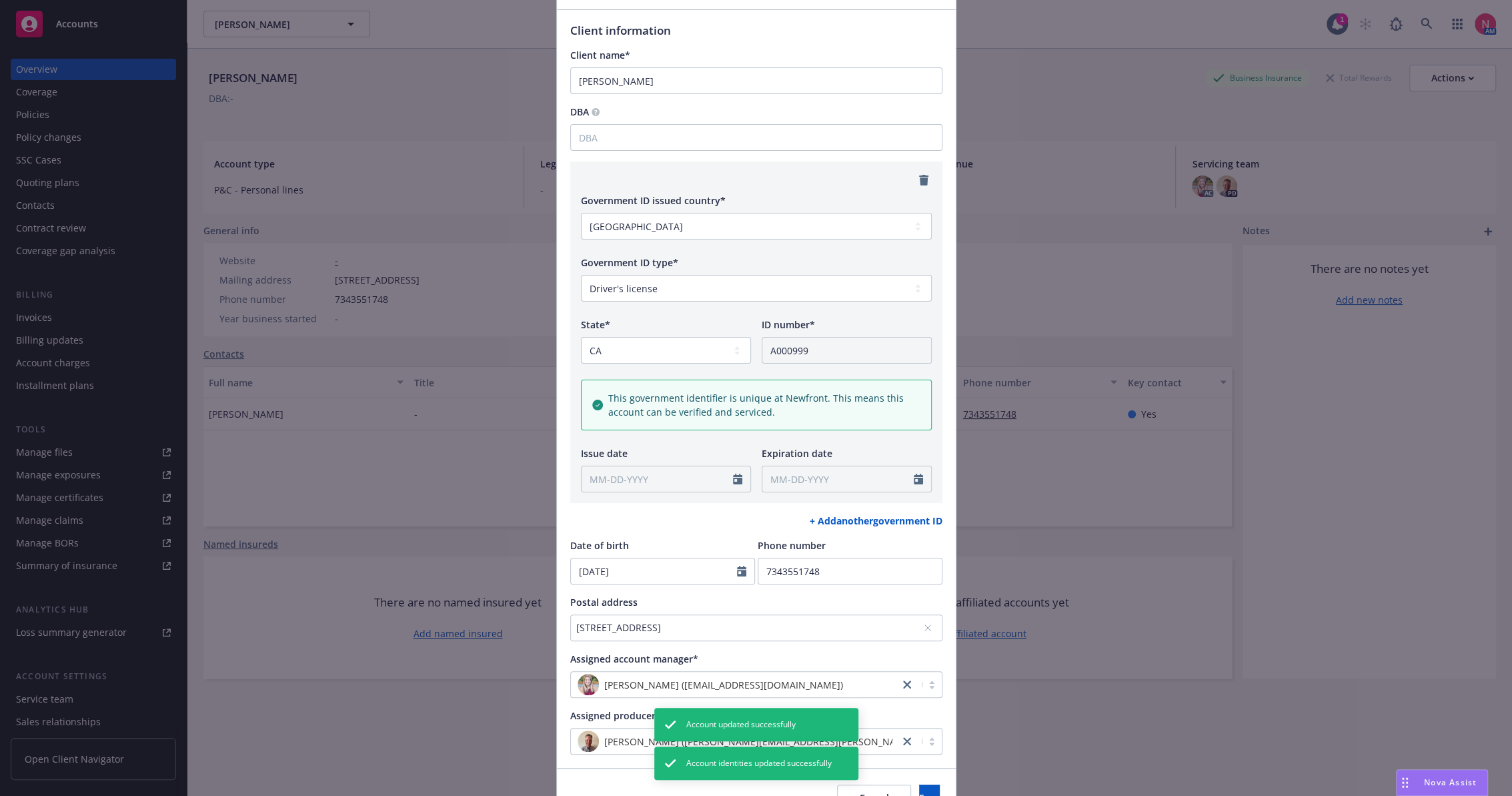
scroll to position [158, 0]
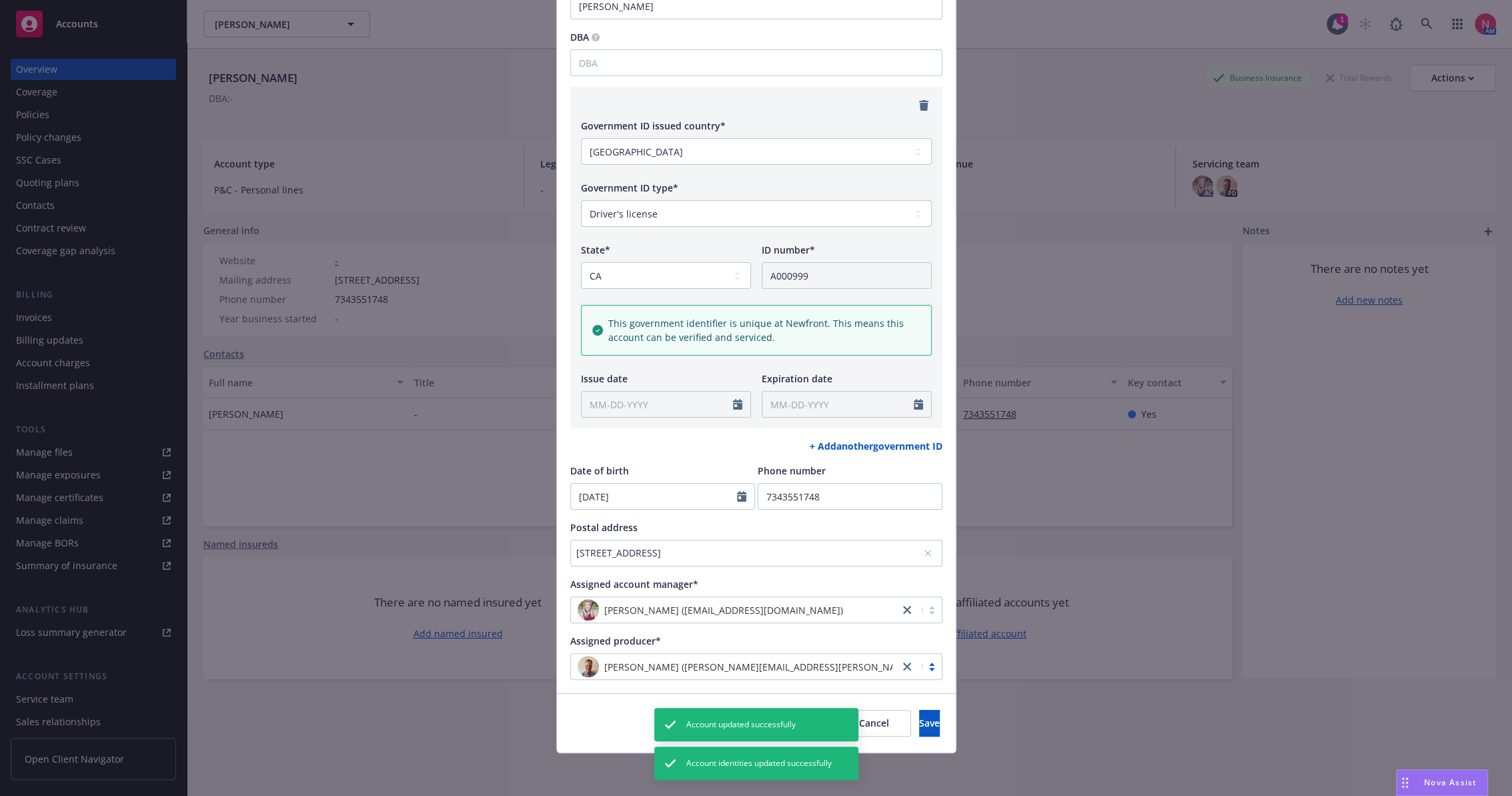
click at [899, 668] on link "close" at bounding box center [907, 667] width 16 height 16
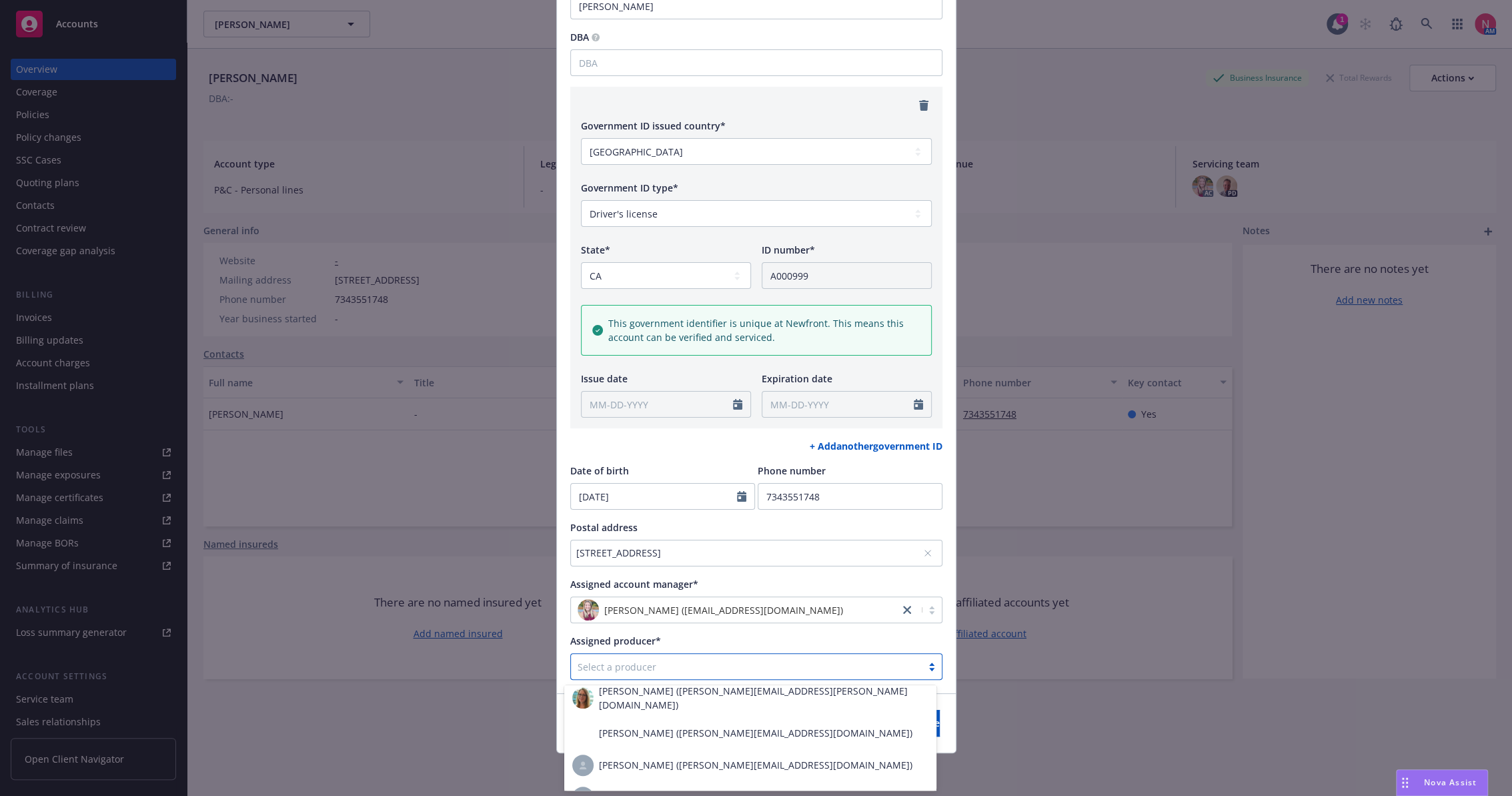
scroll to position [11672, 0]
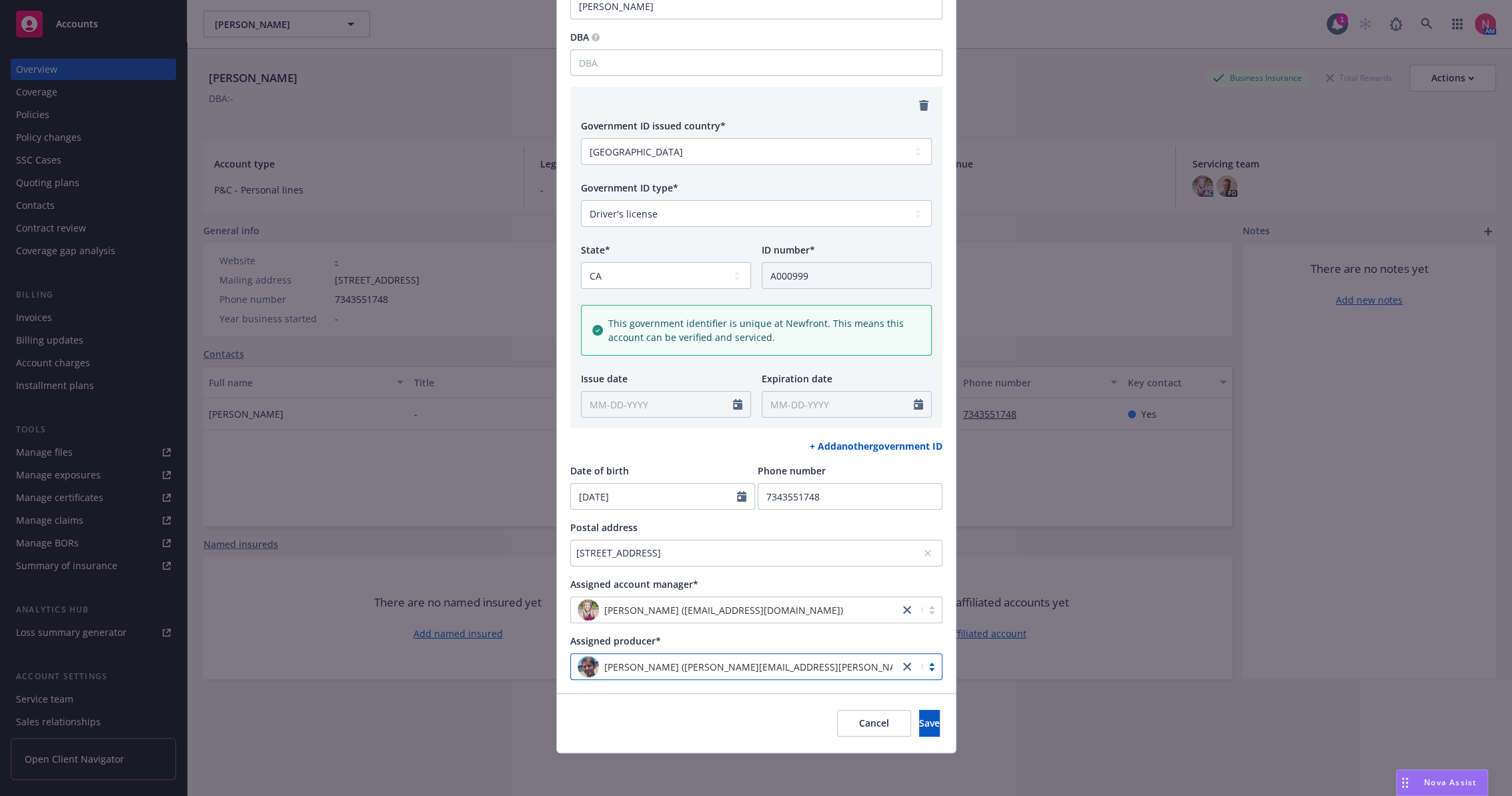
click at [712, 718] on div "Cancel Save" at bounding box center [756, 723] width 399 height 60
click at [919, 721] on span "Save" at bounding box center [929, 723] width 20 height 13
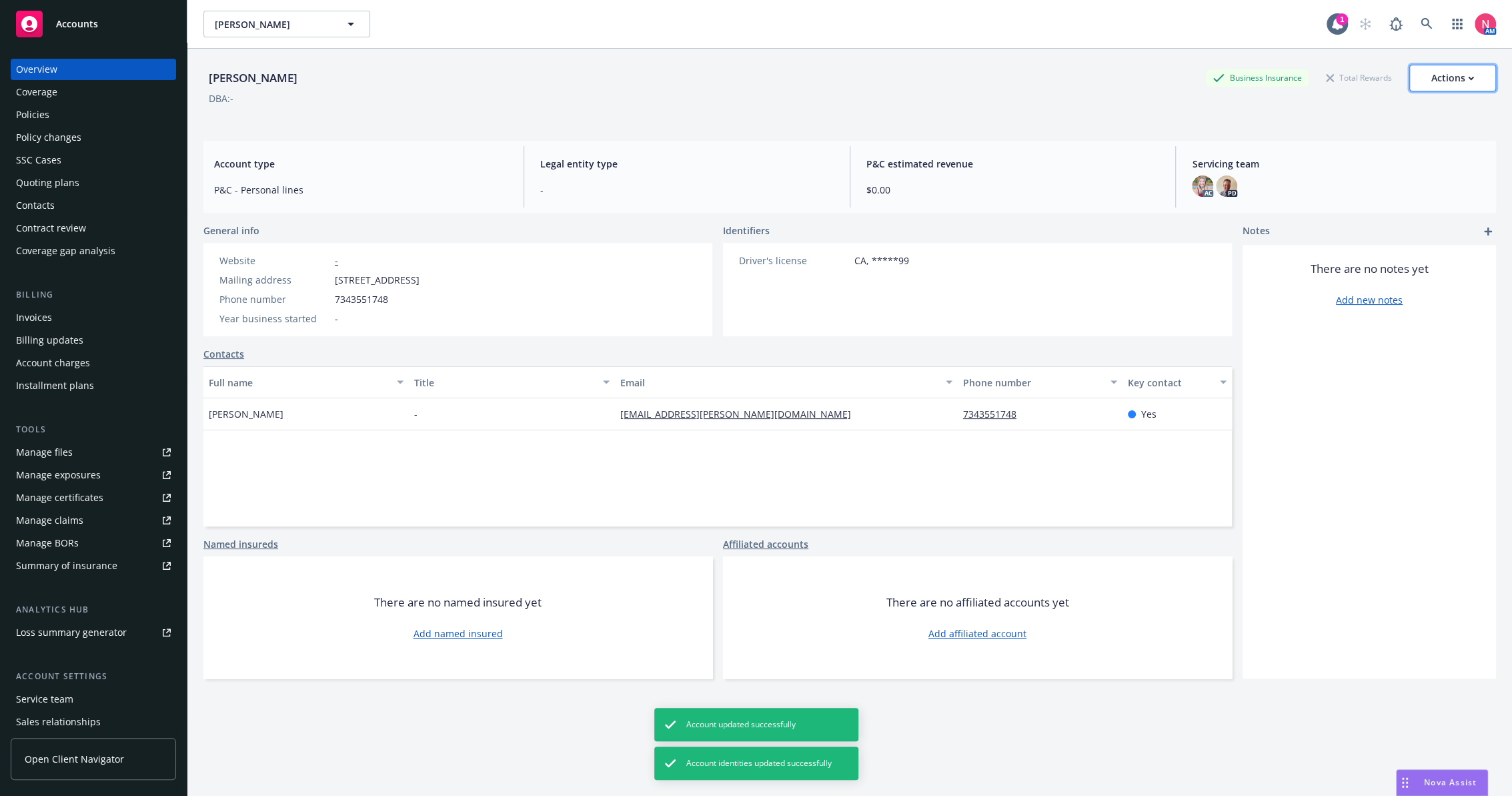
click at [1455, 79] on div "Actions" at bounding box center [1452, 78] width 42 height 25
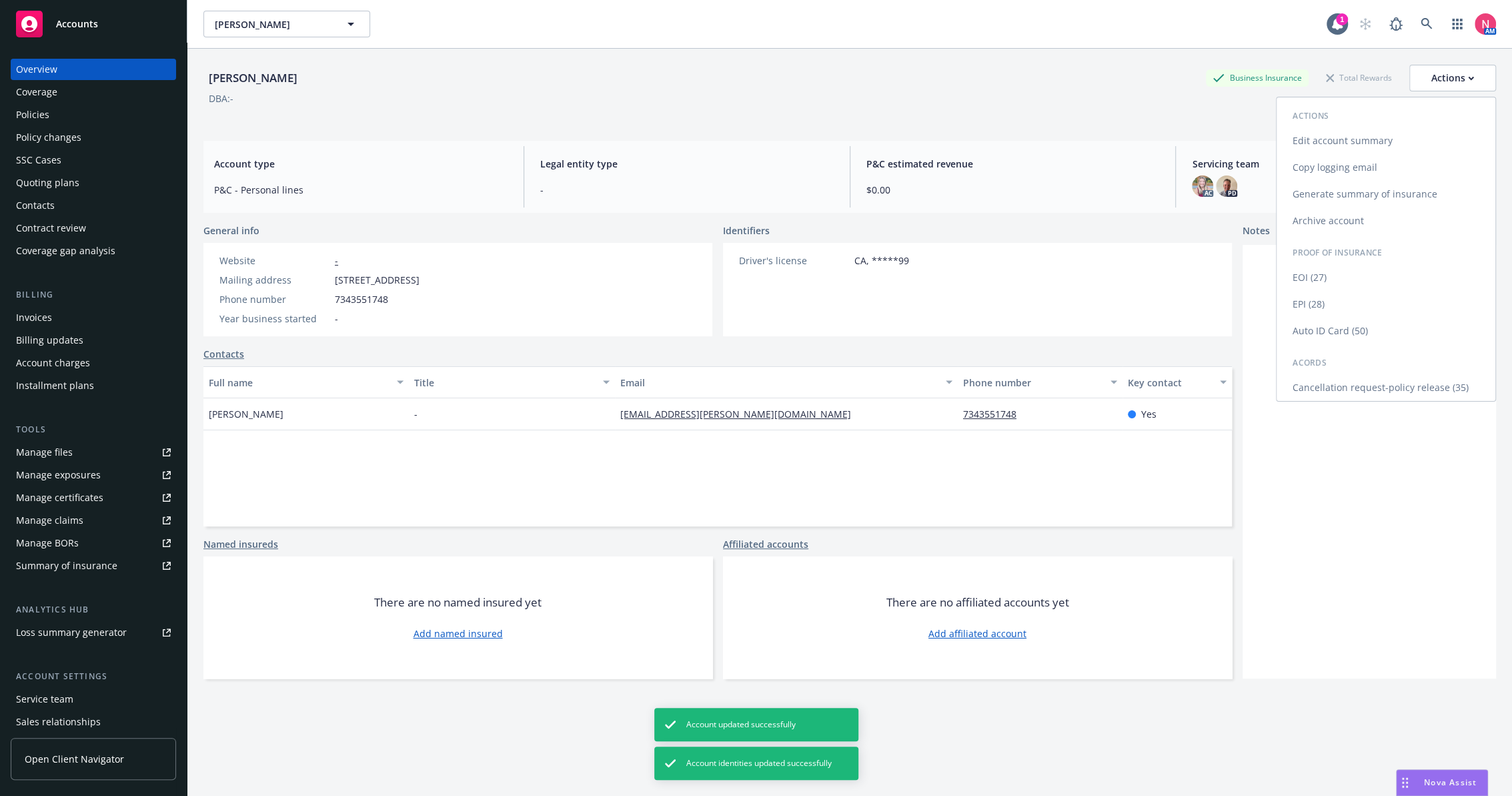
click at [1361, 140] on link "Edit account summary" at bounding box center [1385, 141] width 219 height 27
select select "US"
select select "DRIVERS_LICENSE"
select select "CA"
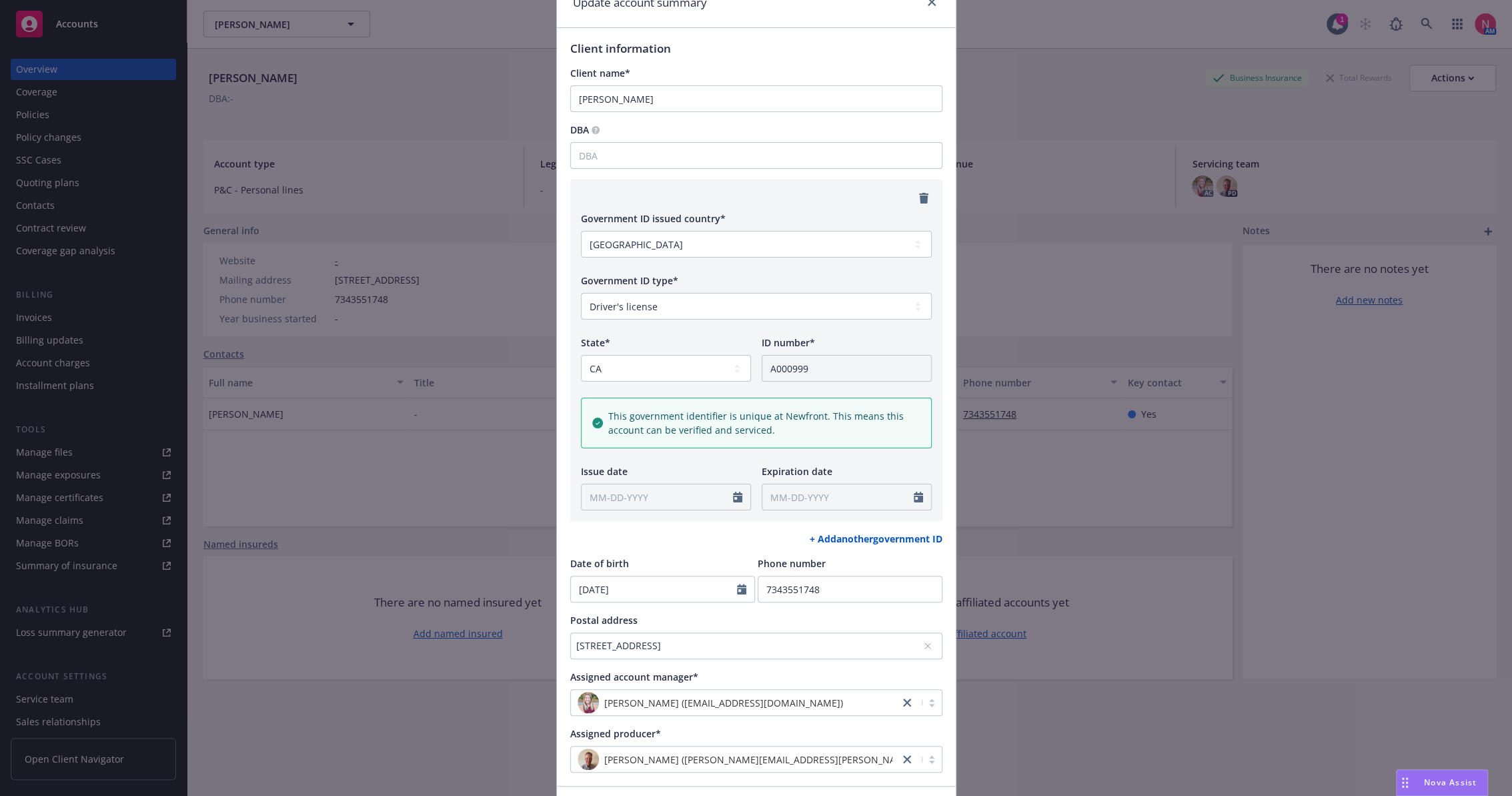
scroll to position [158, 0]
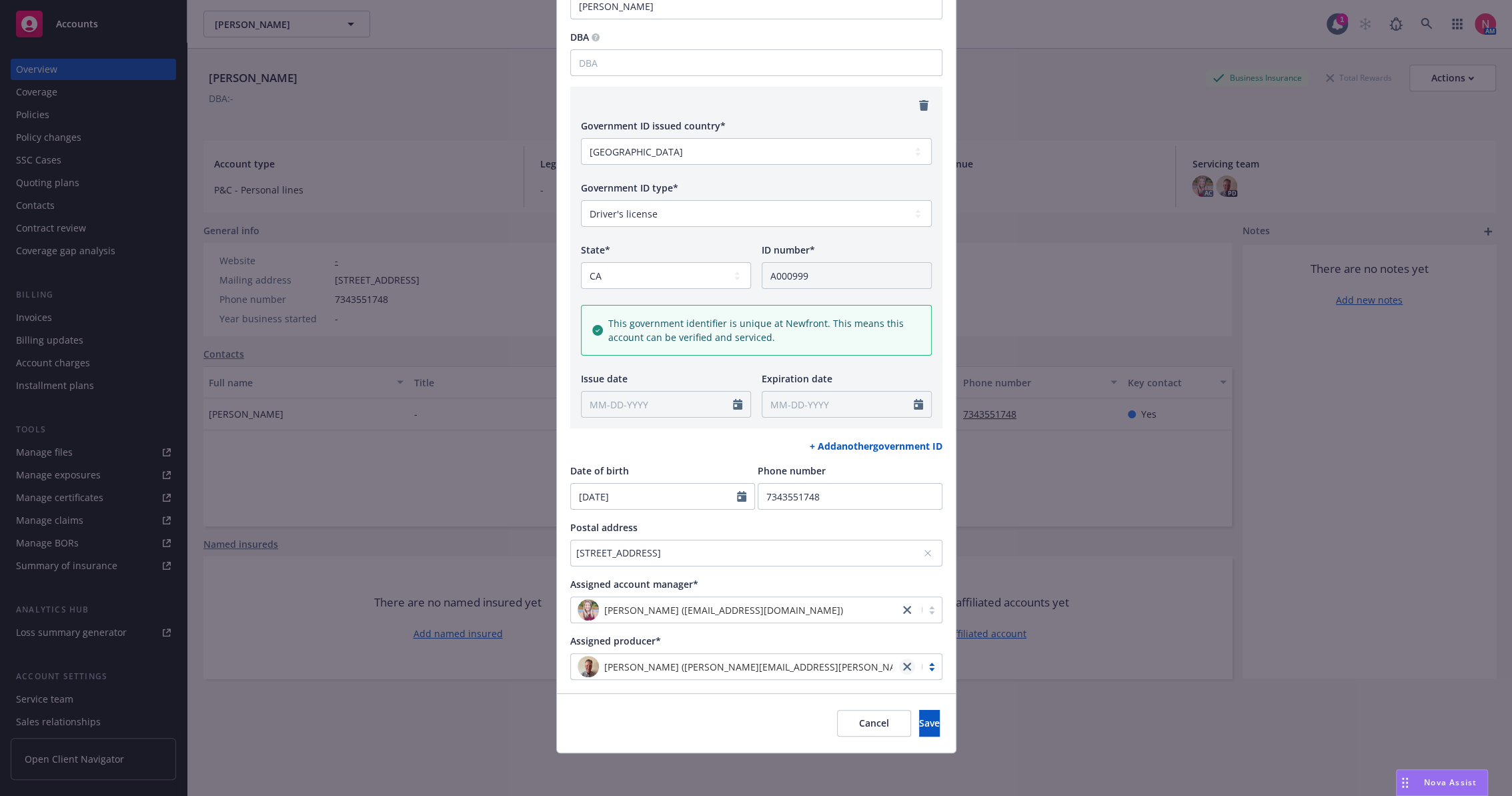
click at [903, 663] on icon "close" at bounding box center [907, 667] width 8 height 8
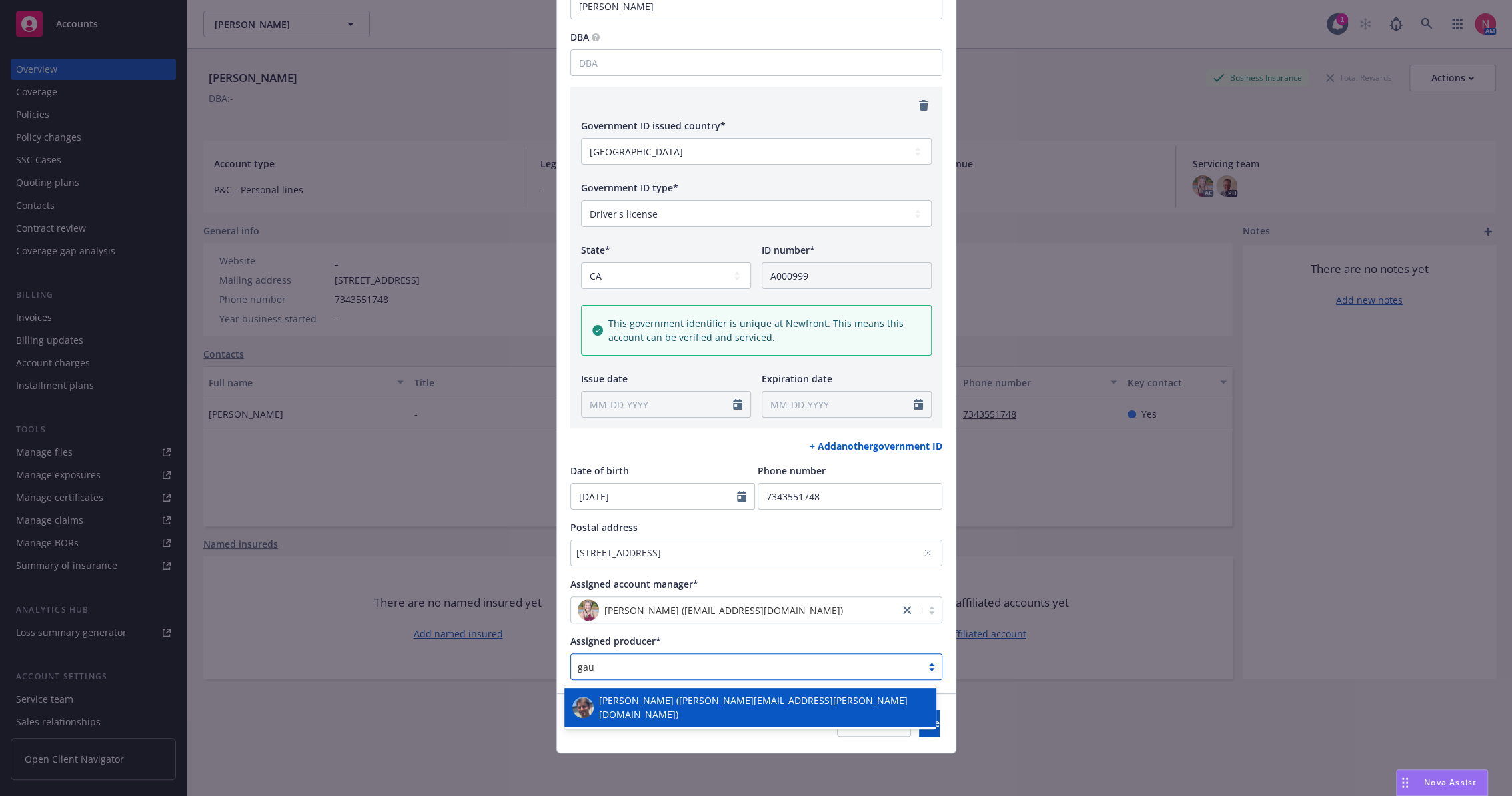
scroll to position [0, 0]
type input "[PERSON_NAME]"
click at [665, 701] on span "[PERSON_NAME] ([PERSON_NAME][EMAIL_ADDRESS][PERSON_NAME][DOMAIN_NAME])" at bounding box center [763, 707] width 329 height 28
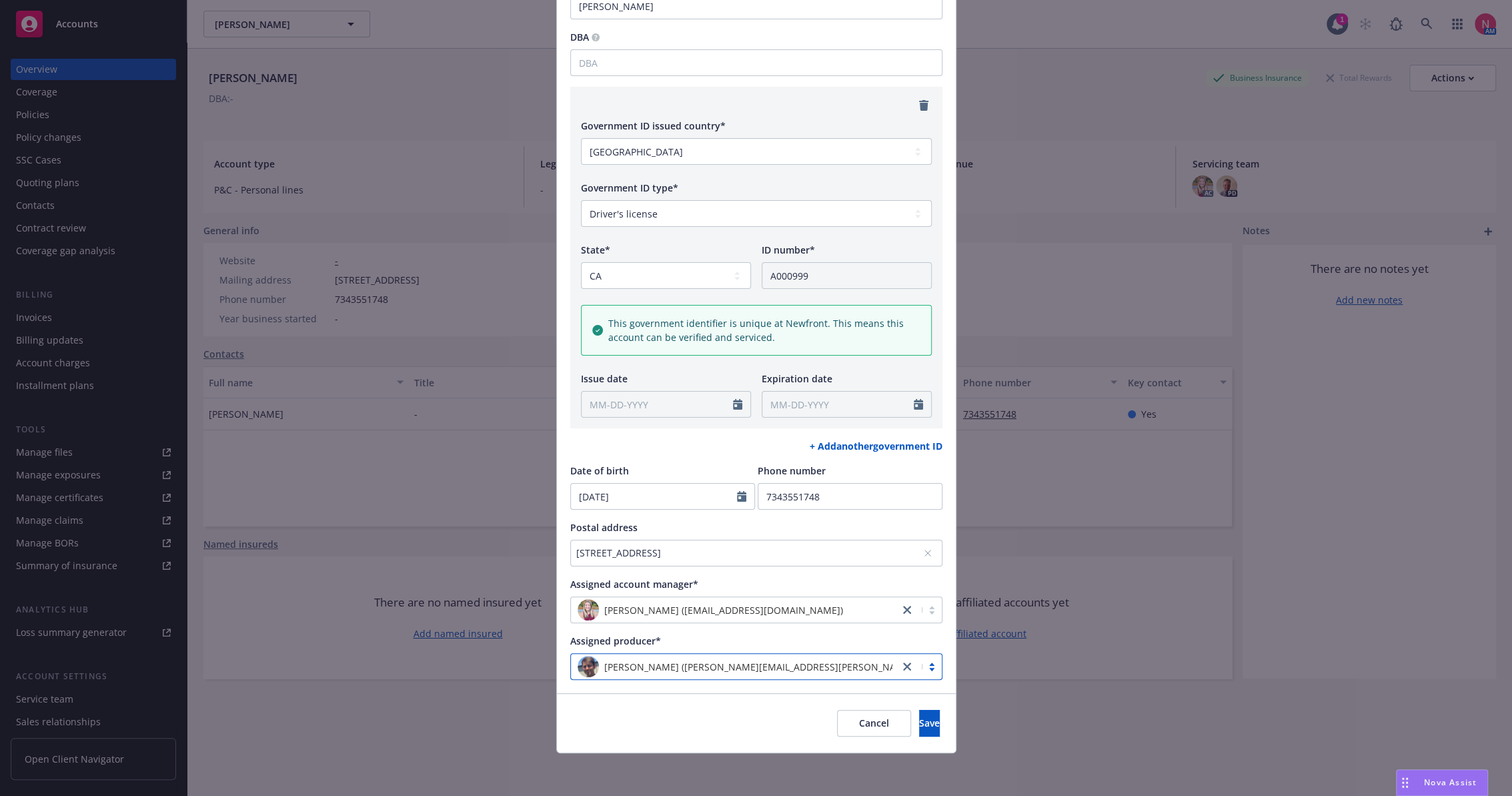
click at [682, 720] on div "Cancel Save" at bounding box center [756, 723] width 399 height 60
click at [919, 732] on button "Save" at bounding box center [929, 723] width 20 height 27
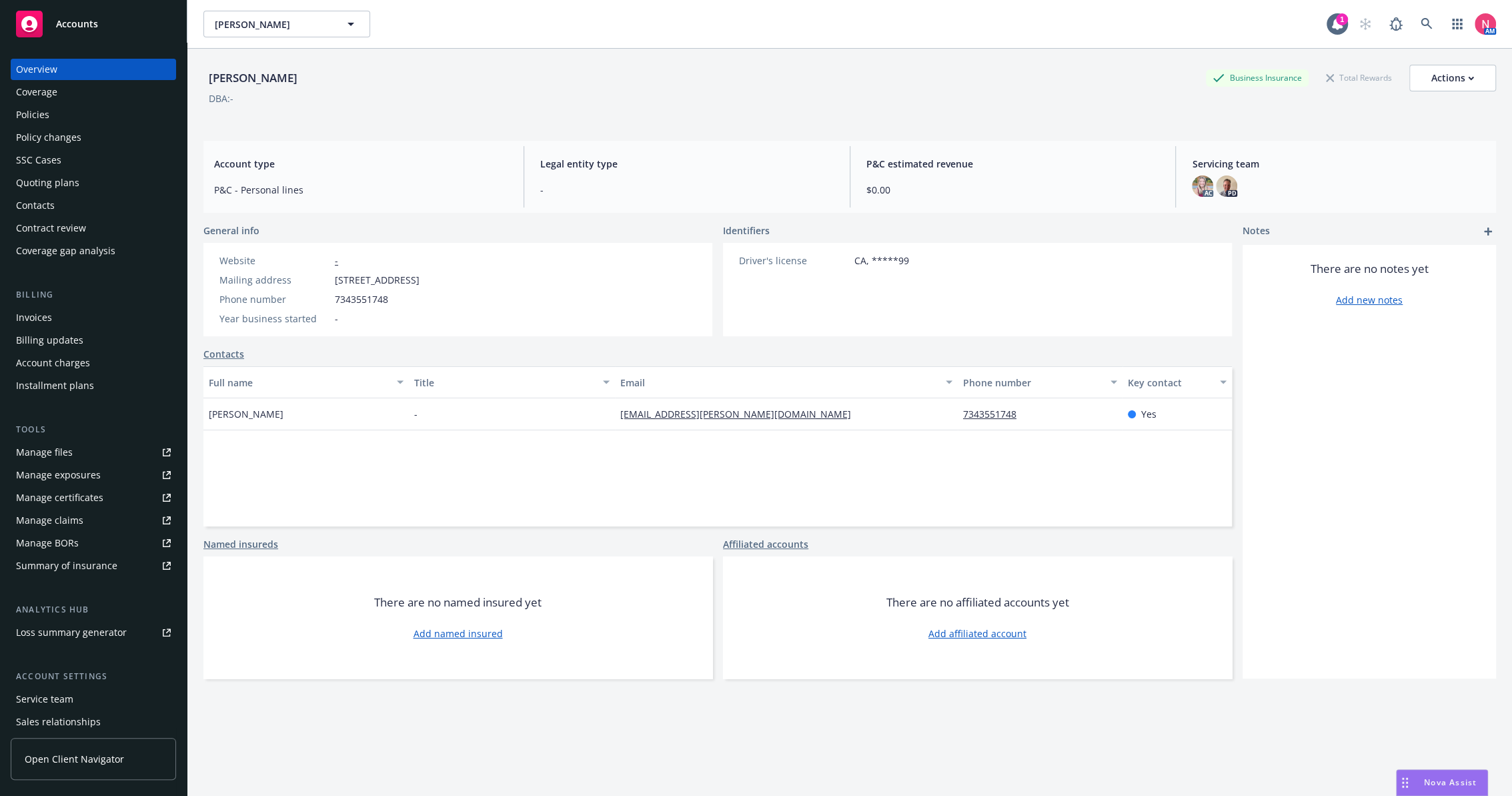
click at [1324, 148] on div "Servicing team AC PD" at bounding box center [1339, 176] width 315 height 61
click at [1452, 89] on div "Actions" at bounding box center [1452, 78] width 42 height 25
click at [1370, 216] on link "Archive account" at bounding box center [1385, 221] width 219 height 27
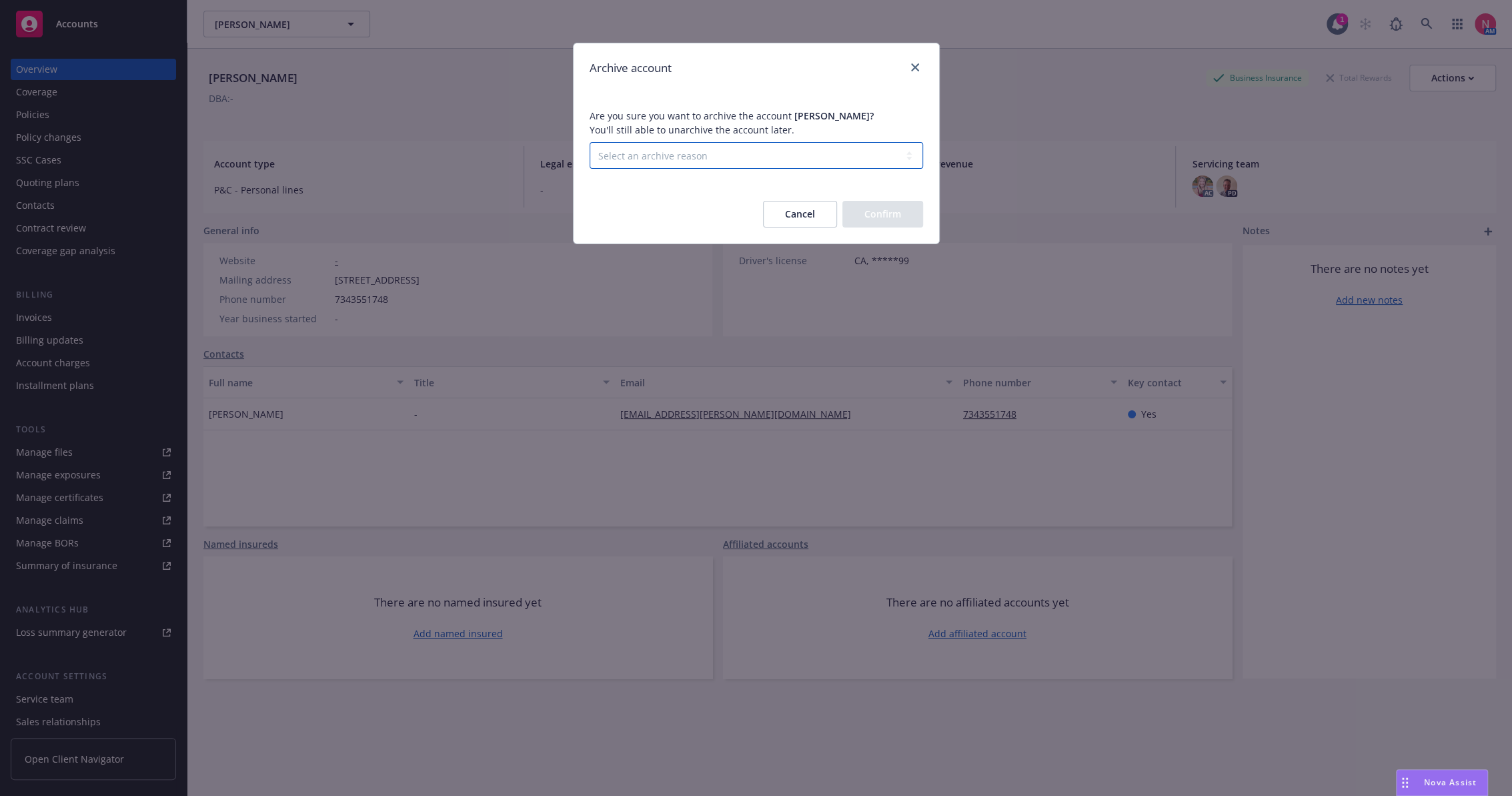
click at [732, 158] on select "Select an archive reason Client declined proposal Client went out of business C…" at bounding box center [756, 155] width 333 height 27
select select "DUPLICATE_OR_ERROR"
click at [589, 142] on select "Select an archive reason Client declined proposal Client went out of business C…" at bounding box center [756, 155] width 333 height 27
click at [912, 205] on button "Confirm" at bounding box center [883, 214] width 81 height 27
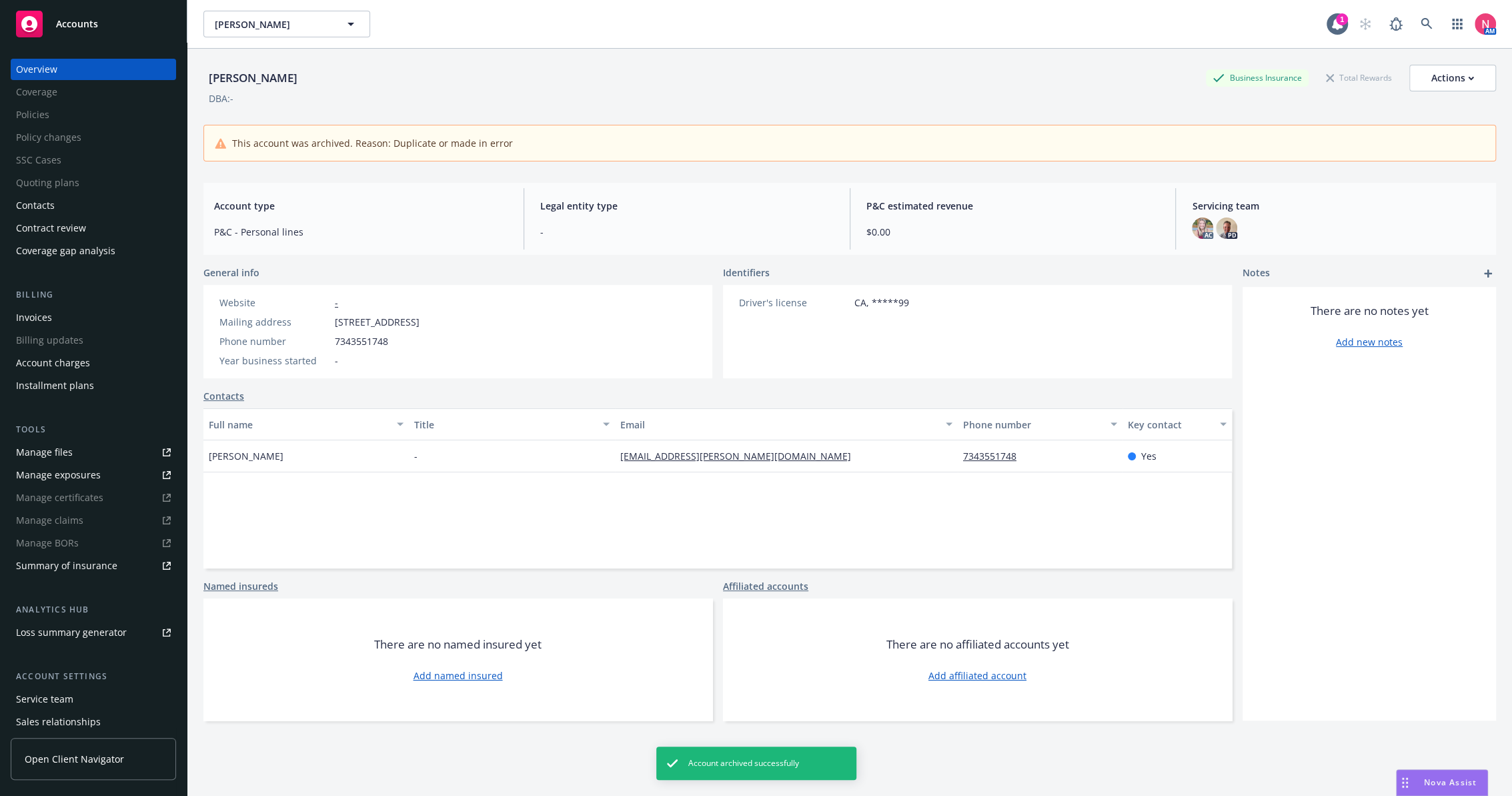
click at [534, 70] on div "[PERSON_NAME] Business Insurance Total Rewards Actions" at bounding box center [849, 78] width 1293 height 27
